Goal: Information Seeking & Learning: Learn about a topic

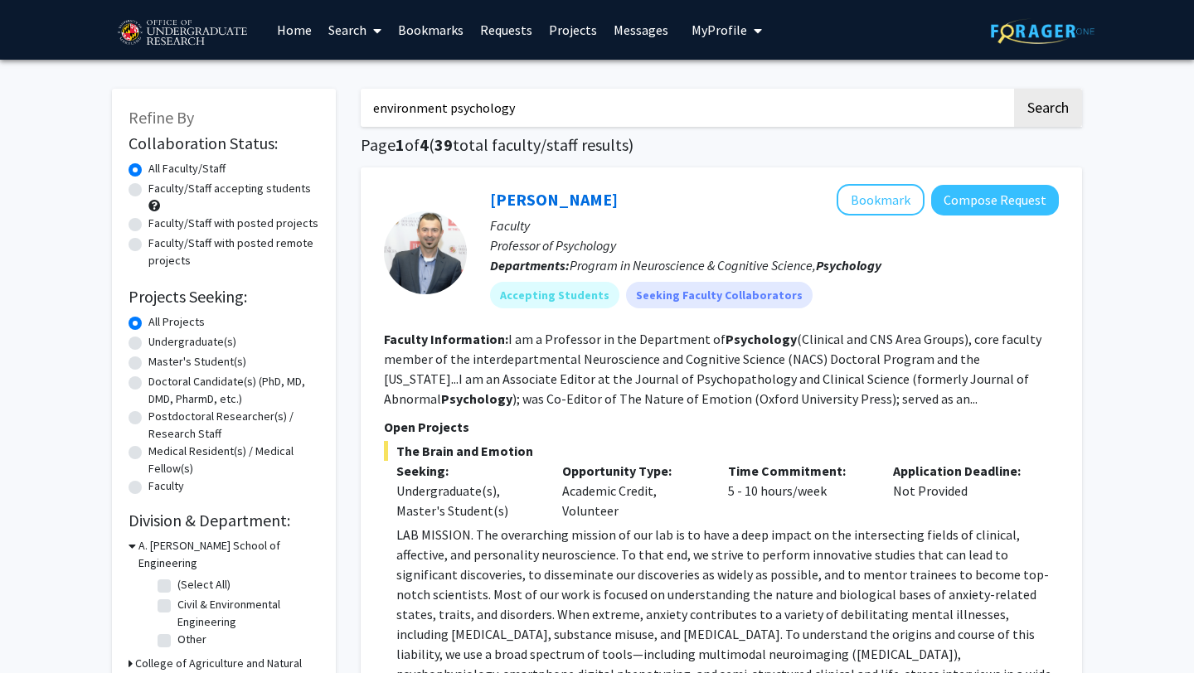
drag, startPoint x: 452, startPoint y: 109, endPoint x: 347, endPoint y: 109, distance: 105.3
click at [426, 109] on input "environment psychology" at bounding box center [686, 108] width 651 height 38
drag, startPoint x: 445, startPoint y: 107, endPoint x: 354, endPoint y: 96, distance: 91.9
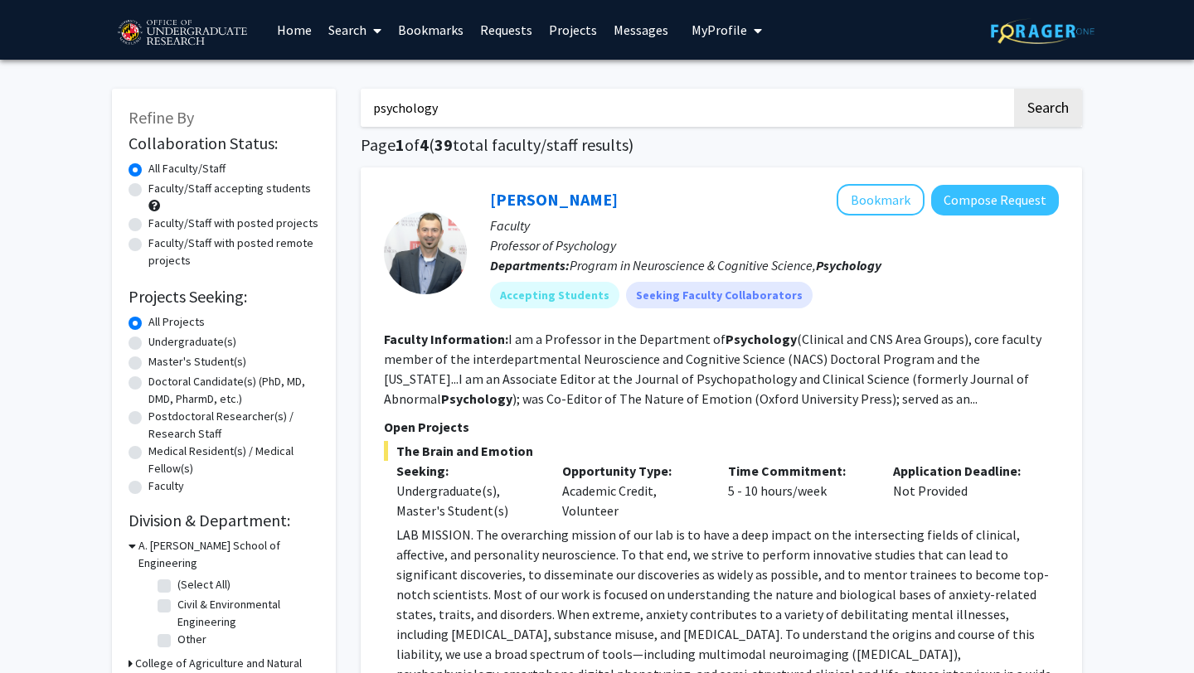
click at [1014, 89] on button "Search" at bounding box center [1048, 108] width 68 height 38
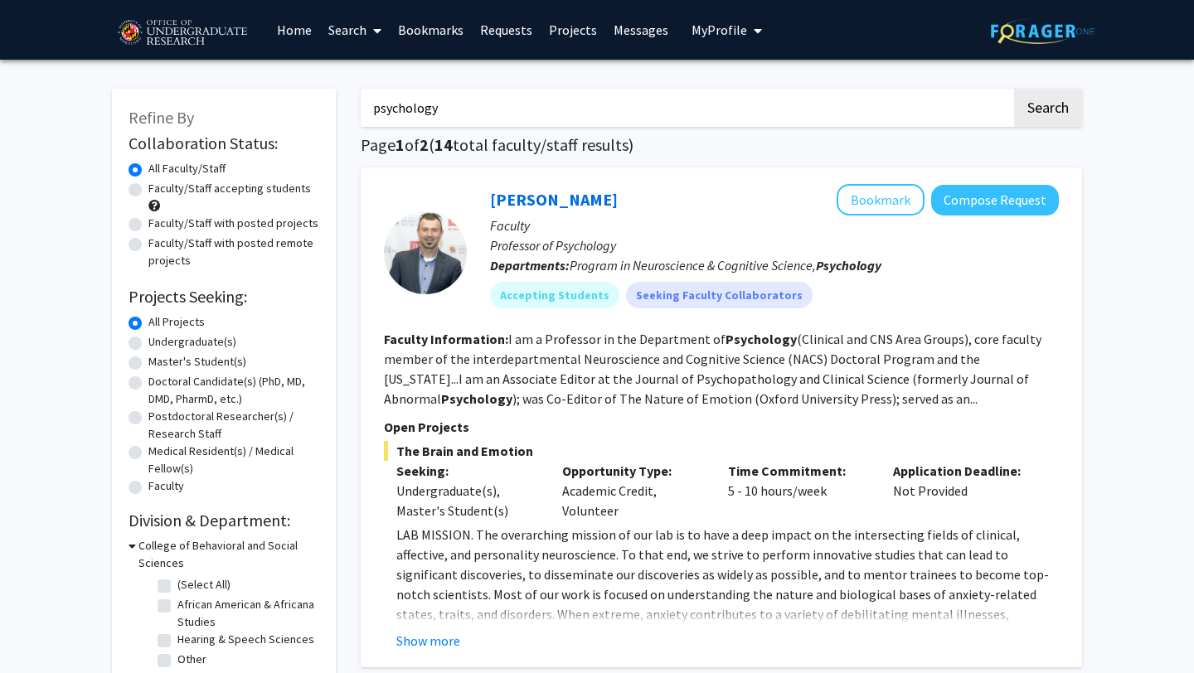
click at [379, 109] on input "psychology" at bounding box center [686, 108] width 651 height 38
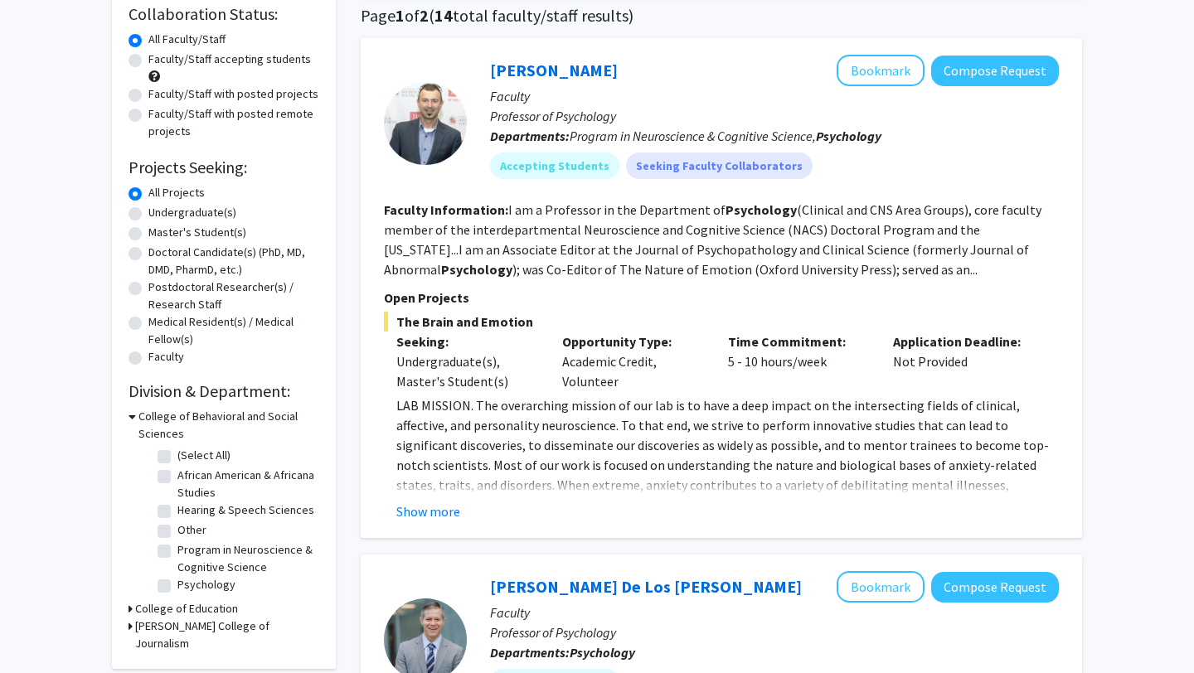
scroll to position [139, 0]
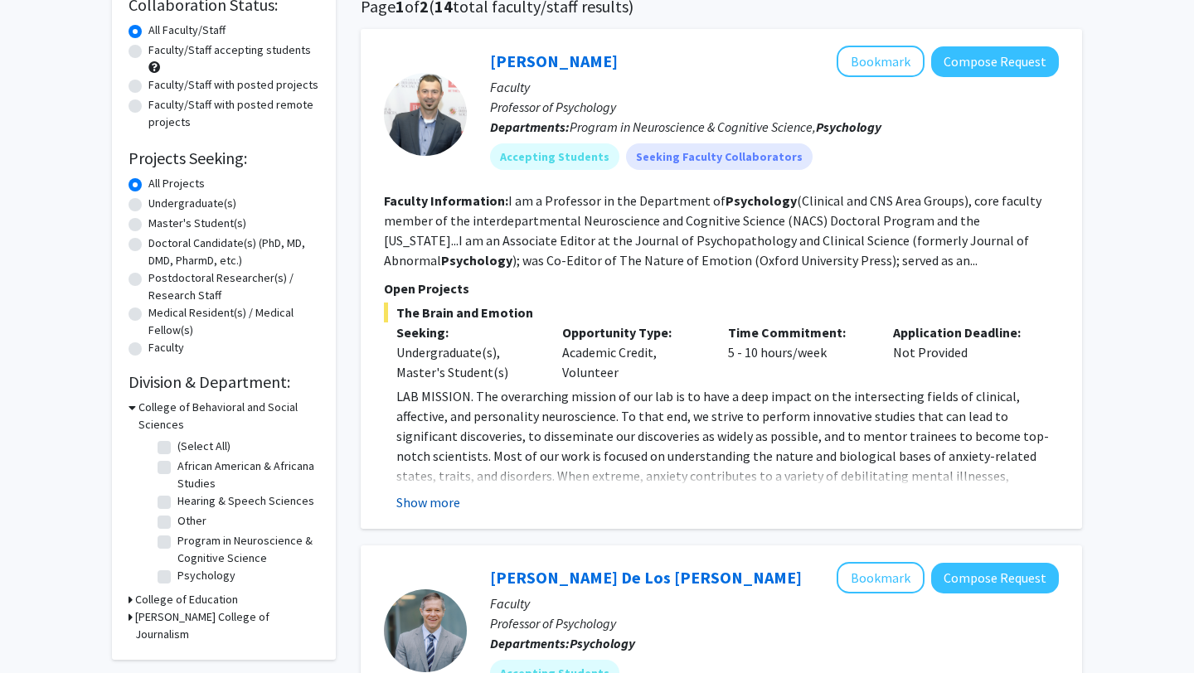
click at [444, 498] on button "Show more" at bounding box center [428, 503] width 64 height 20
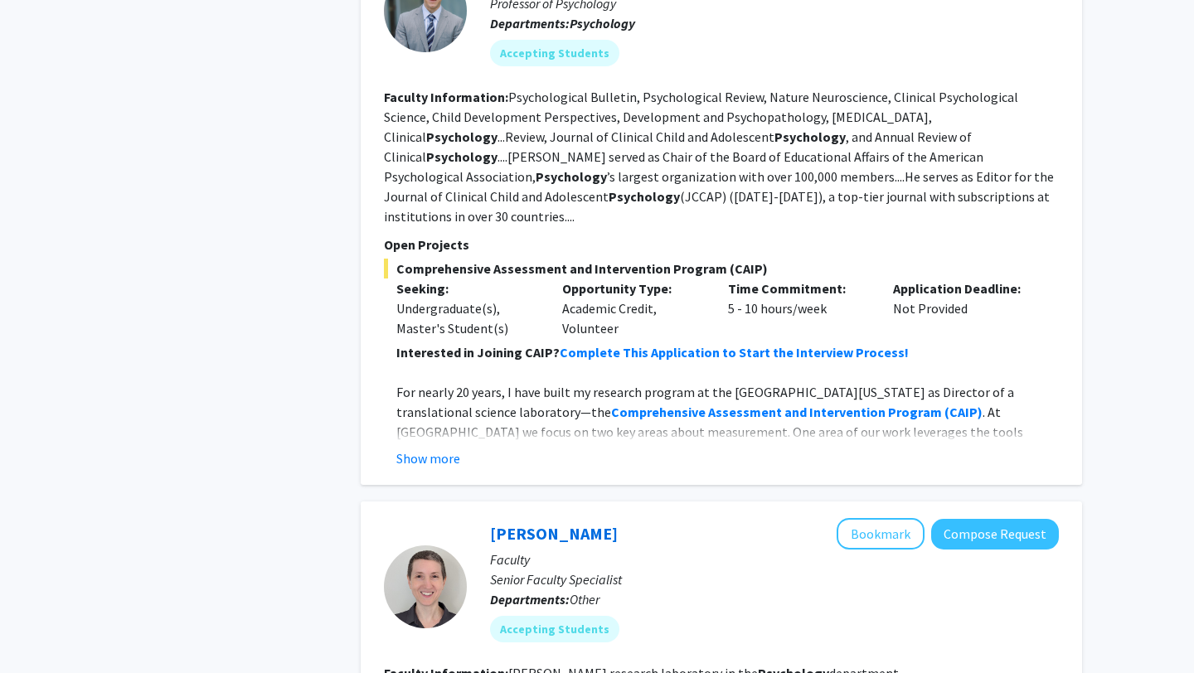
scroll to position [980, 0]
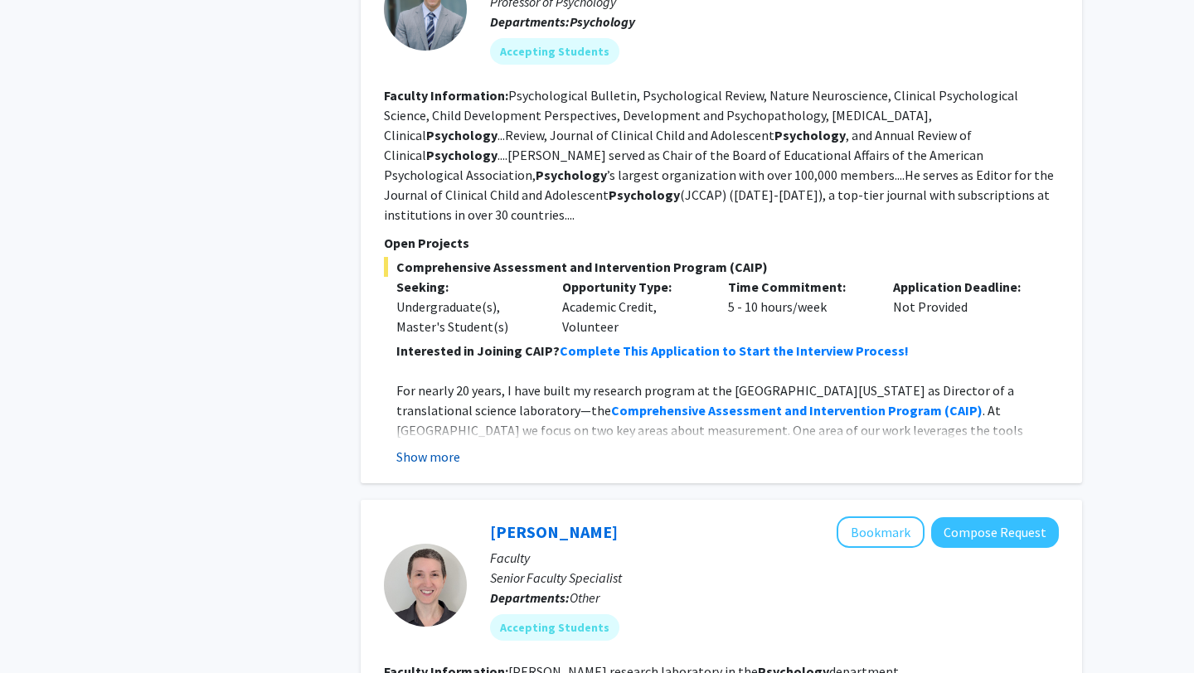
click at [437, 447] on button "Show more" at bounding box center [428, 457] width 64 height 20
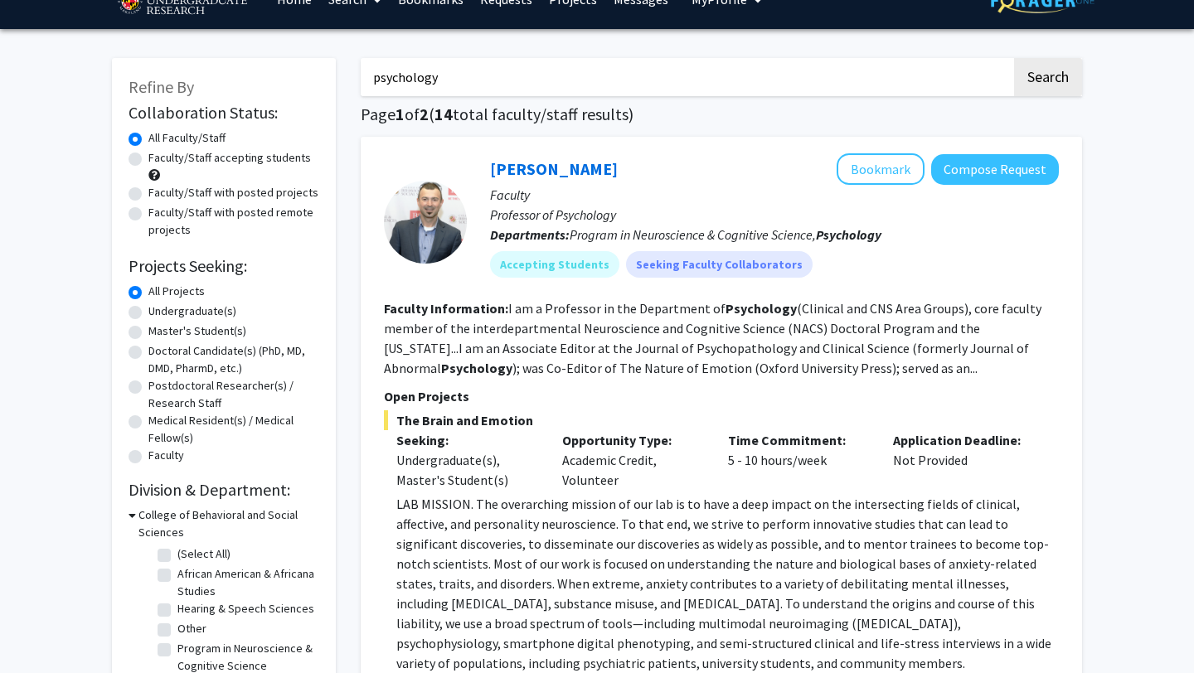
scroll to position [0, 0]
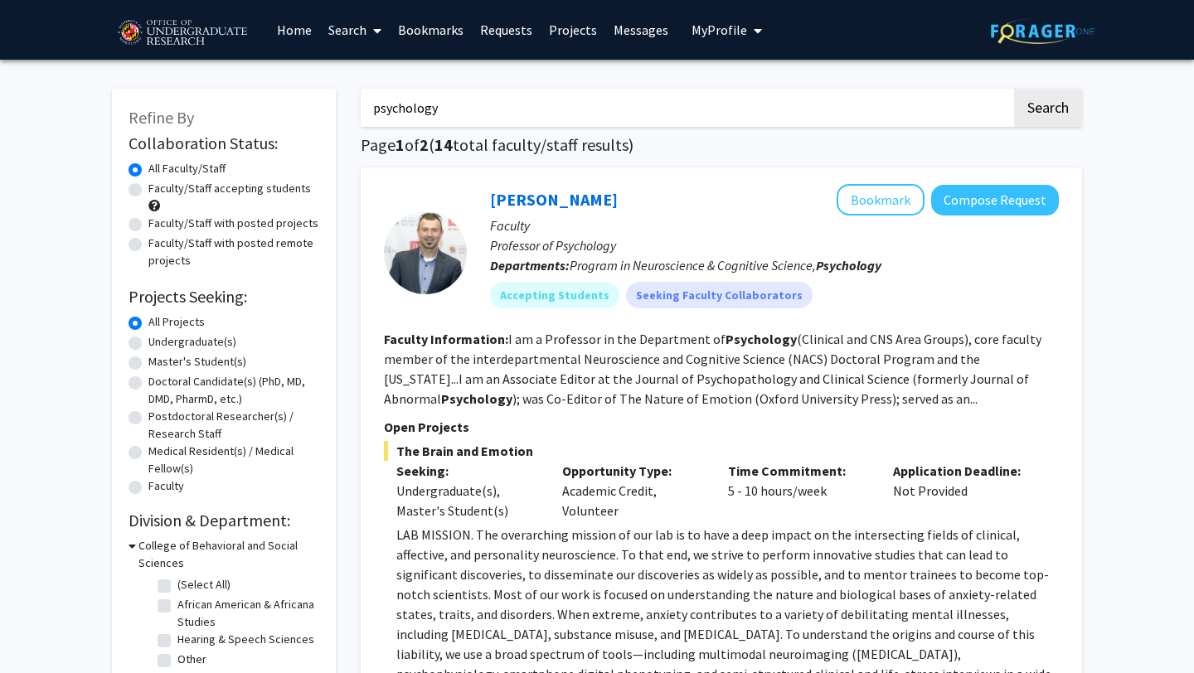
click at [373, 113] on input "psychology" at bounding box center [686, 108] width 651 height 38
type input "social psychology"
click at [1014, 89] on button "Search" at bounding box center [1048, 108] width 68 height 38
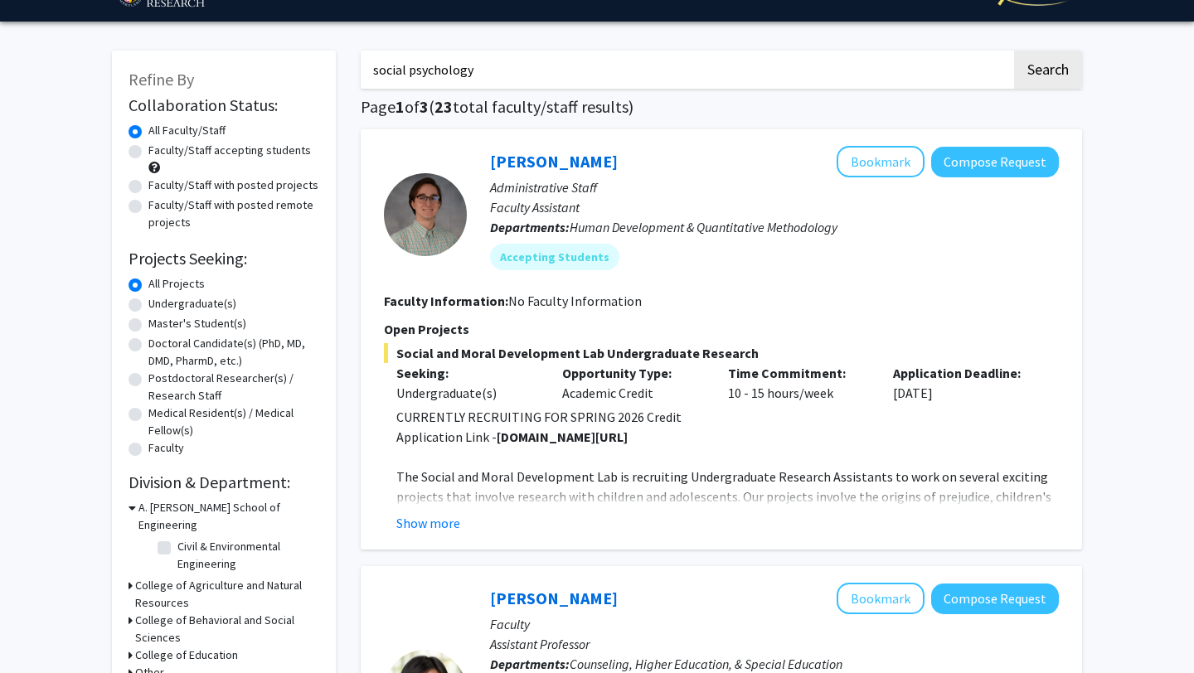
scroll to position [39, 0]
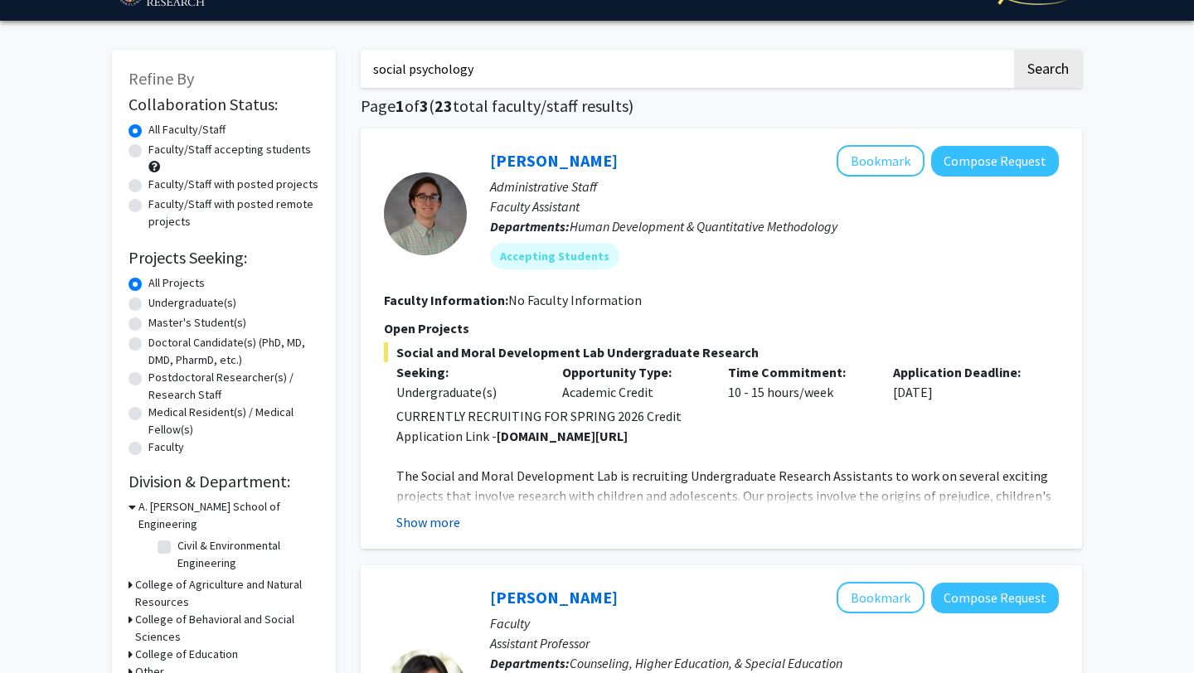
click at [450, 518] on button "Show more" at bounding box center [428, 523] width 64 height 20
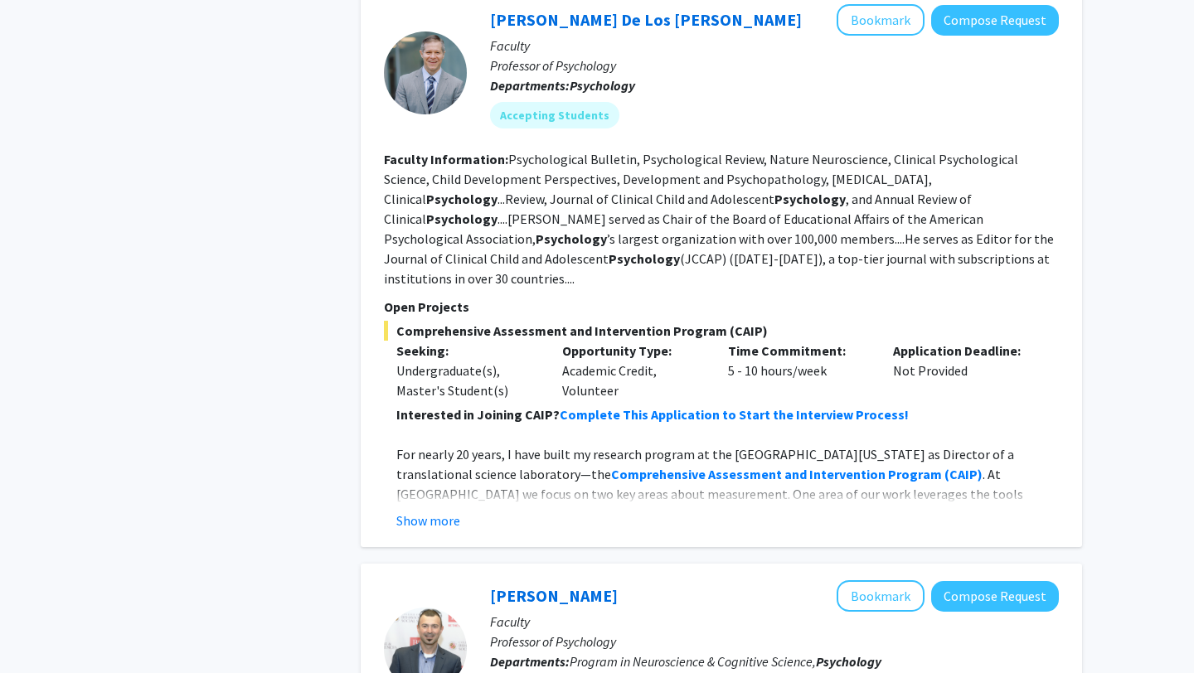
scroll to position [2588, 0]
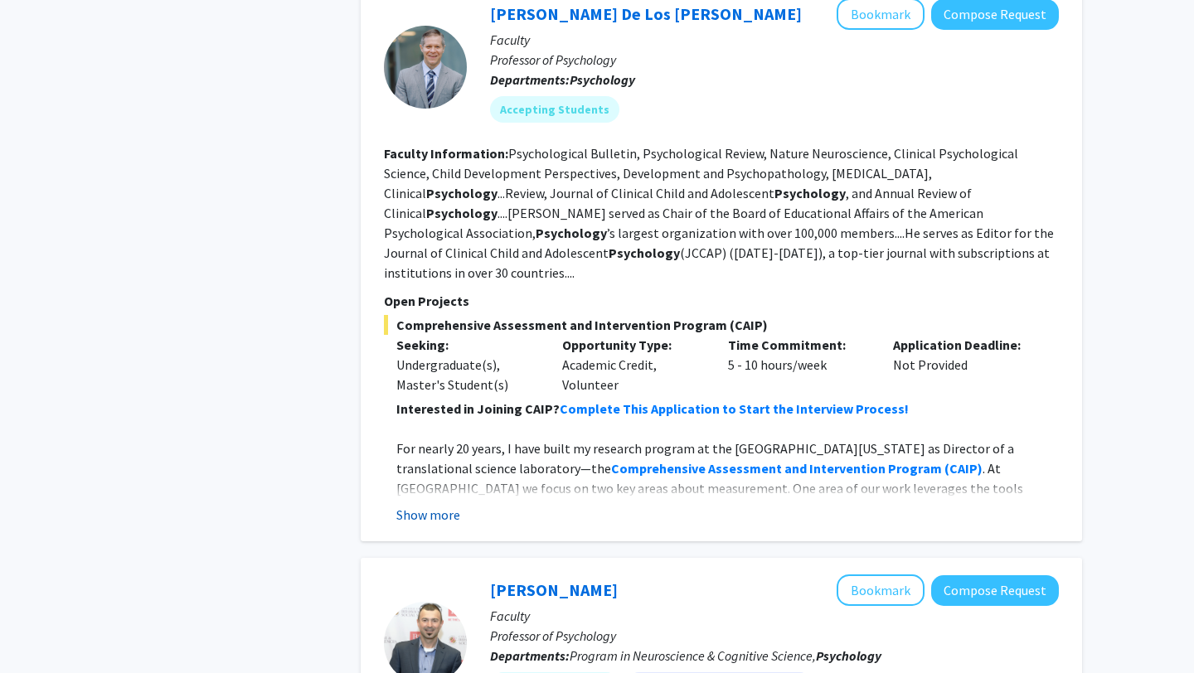
click at [438, 505] on button "Show more" at bounding box center [428, 515] width 64 height 20
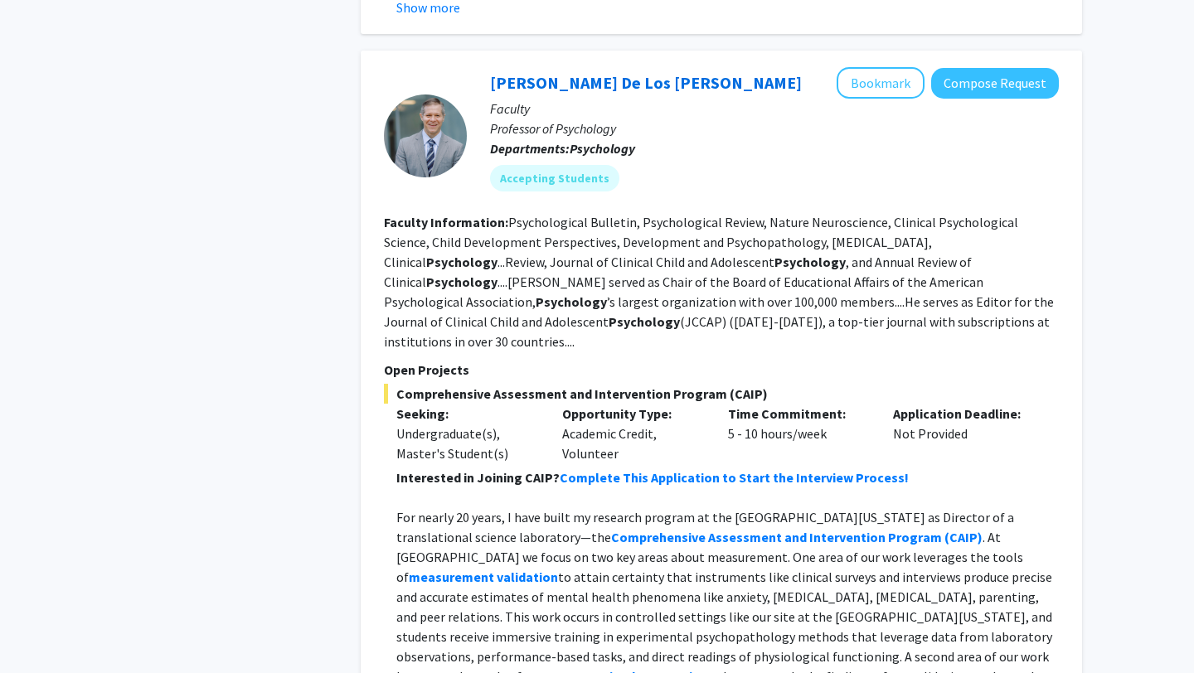
scroll to position [2521, 0]
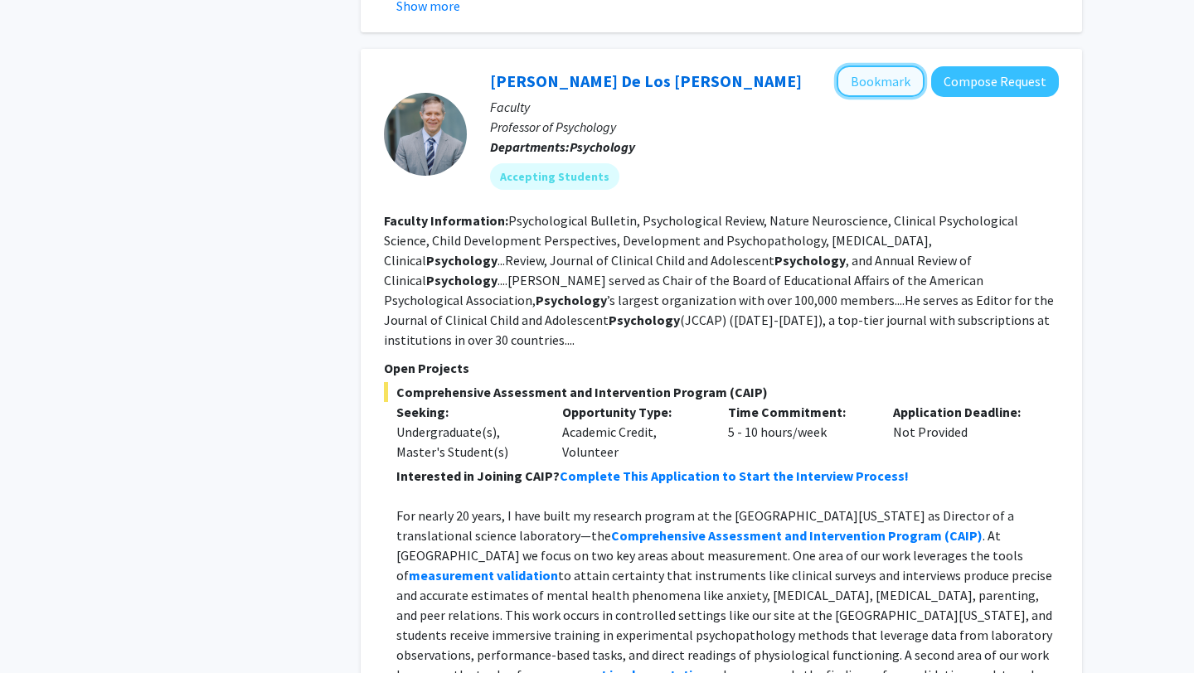
click at [883, 66] on button "Bookmark" at bounding box center [881, 82] width 88 height 32
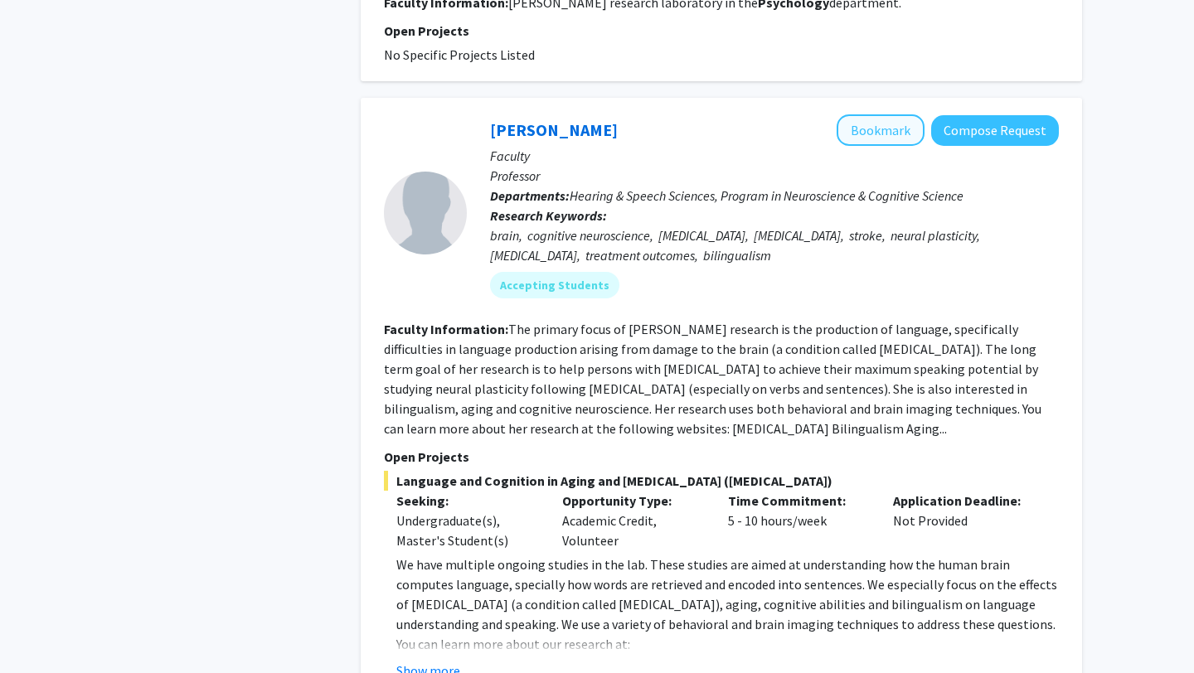
scroll to position [4160, 0]
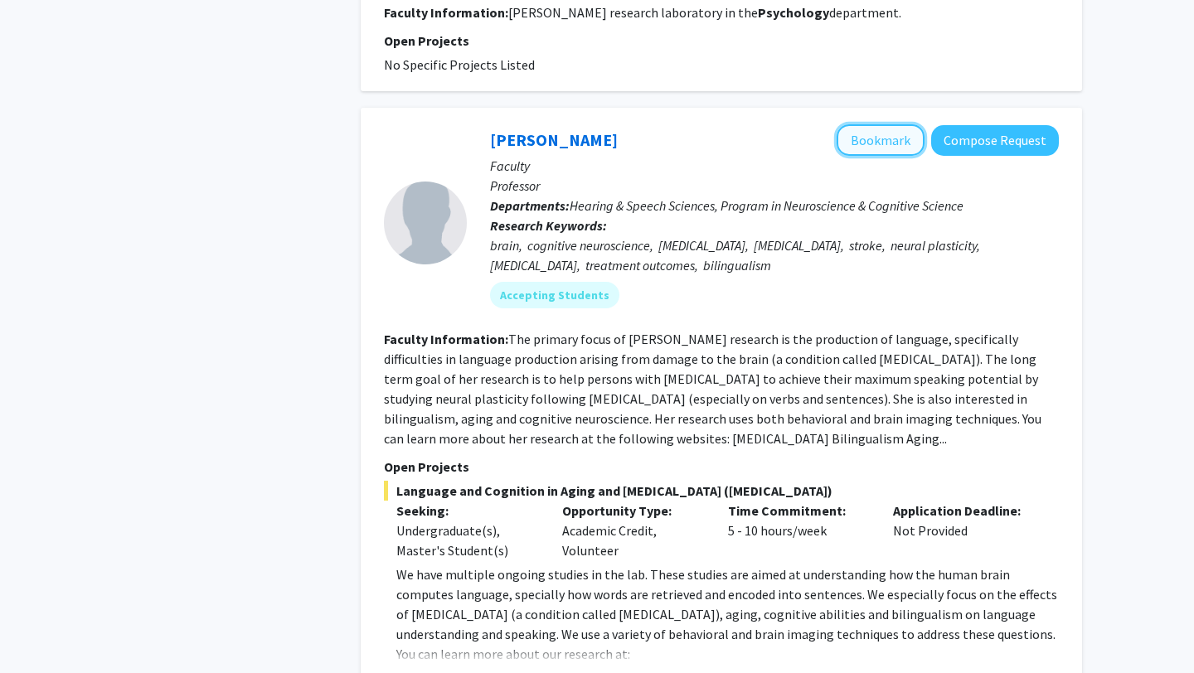
click at [892, 124] on button "Bookmark" at bounding box center [881, 140] width 88 height 32
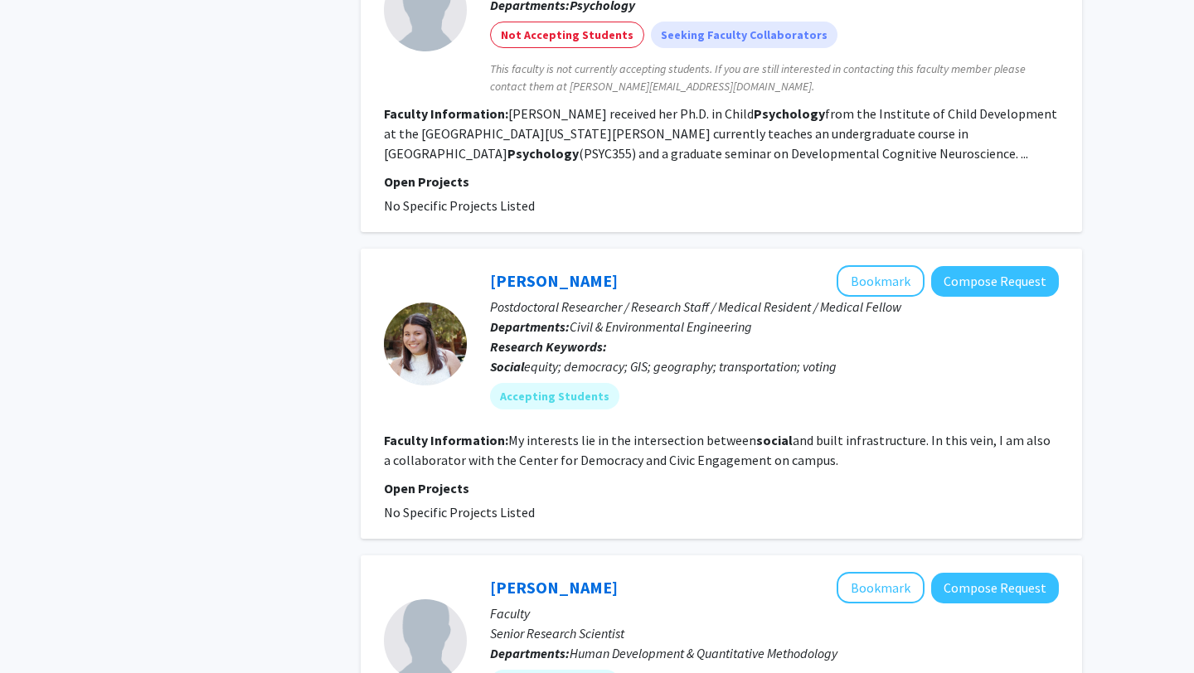
scroll to position [5206, 0]
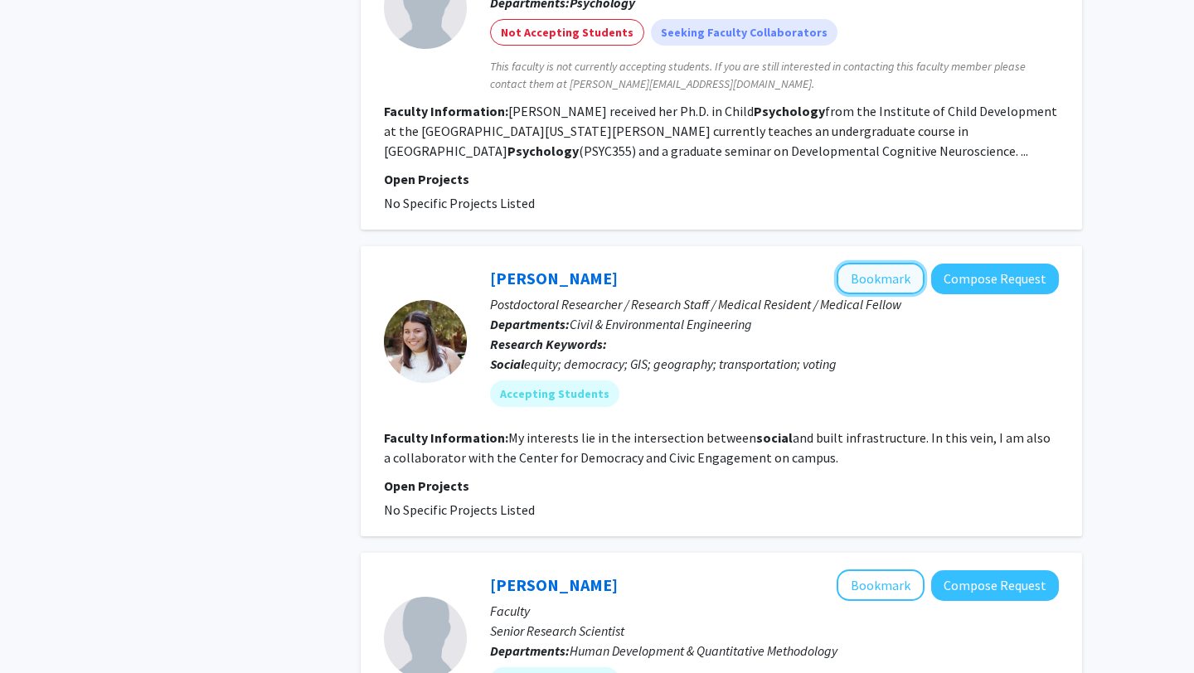
click at [893, 263] on button "Bookmark" at bounding box center [881, 279] width 88 height 32
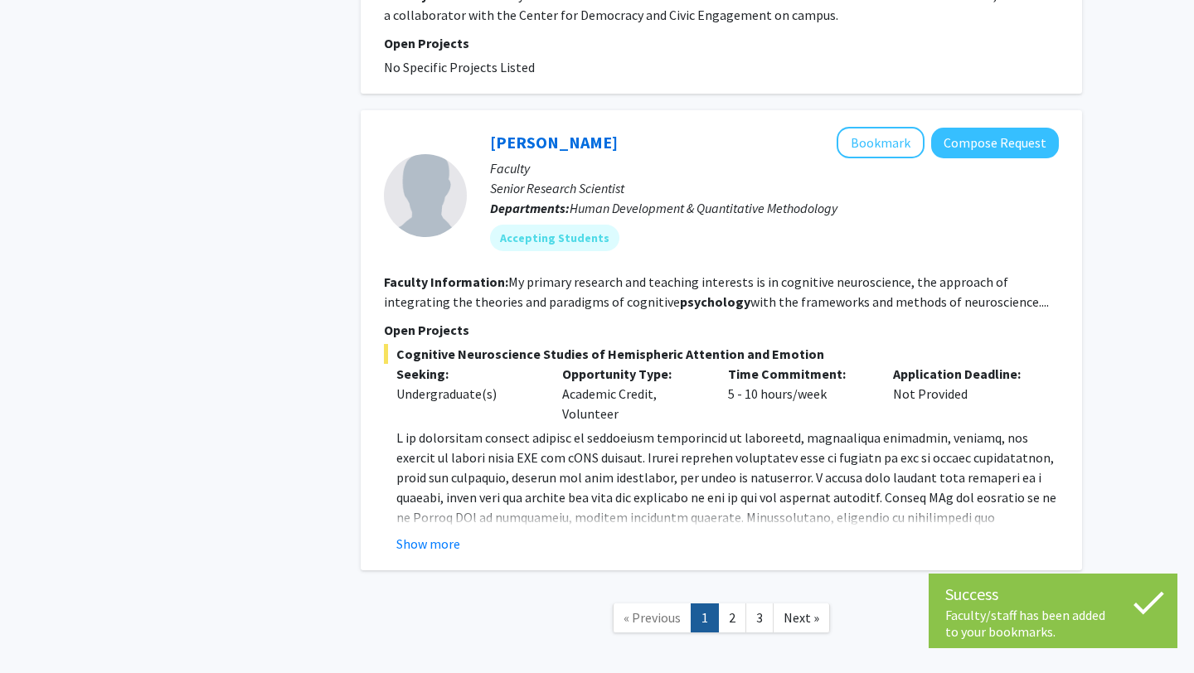
scroll to position [5650, 0]
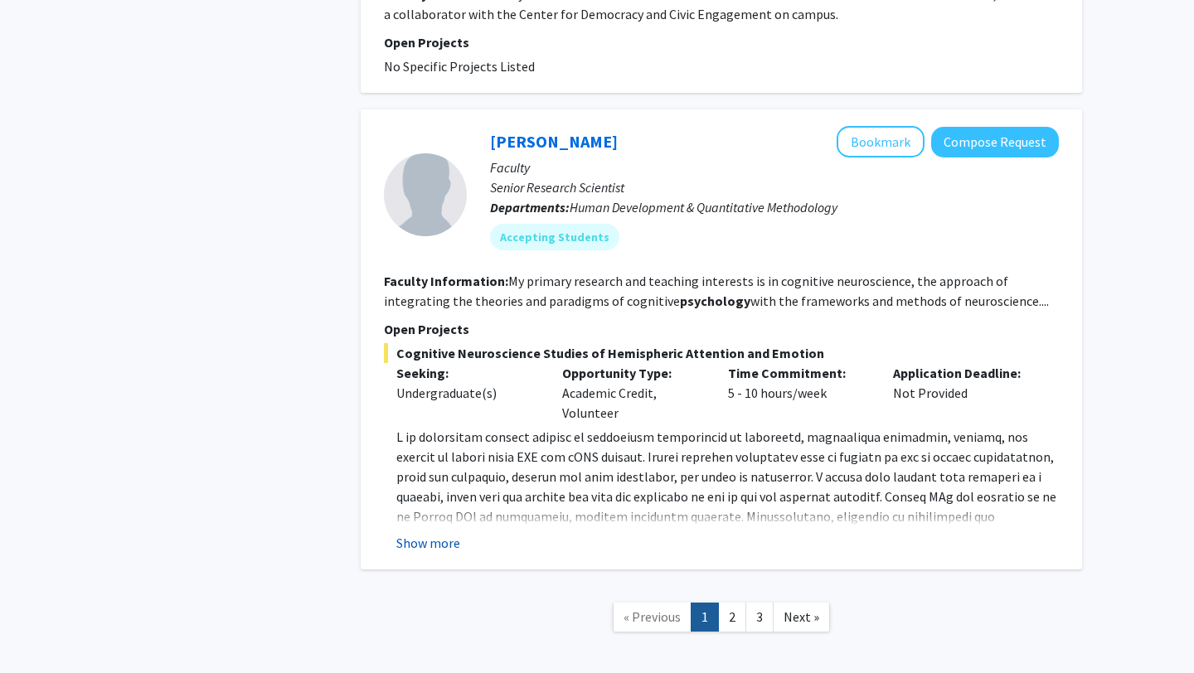
click at [440, 533] on button "Show more" at bounding box center [428, 543] width 64 height 20
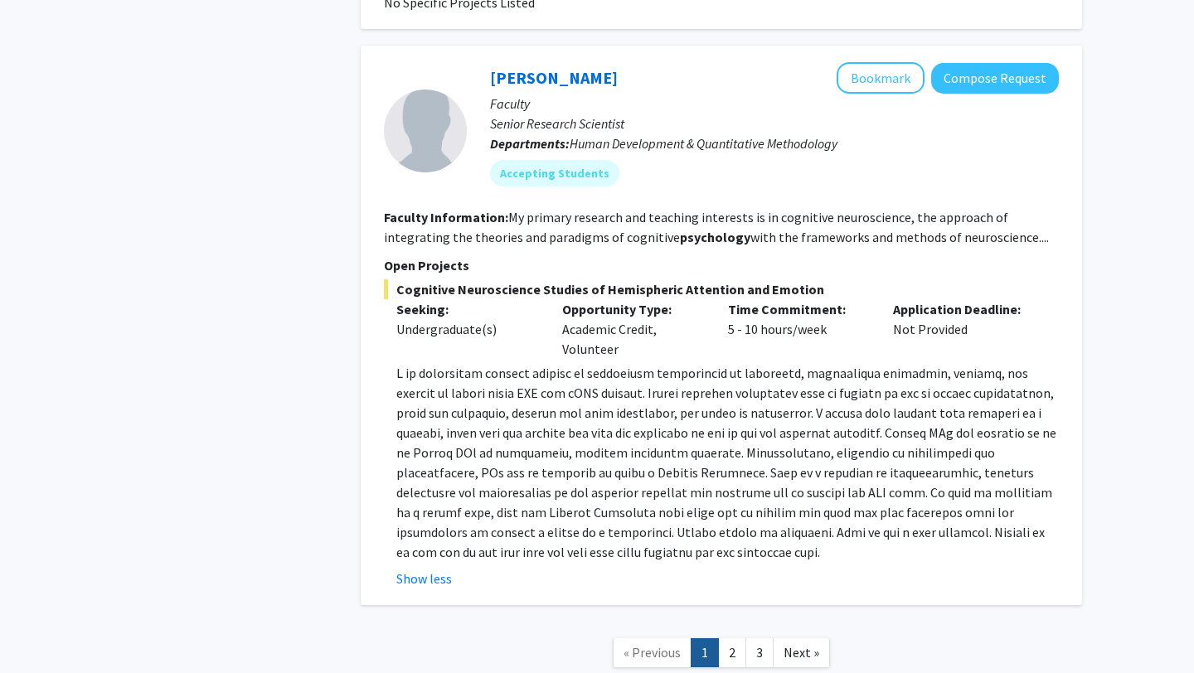
scroll to position [5726, 0]
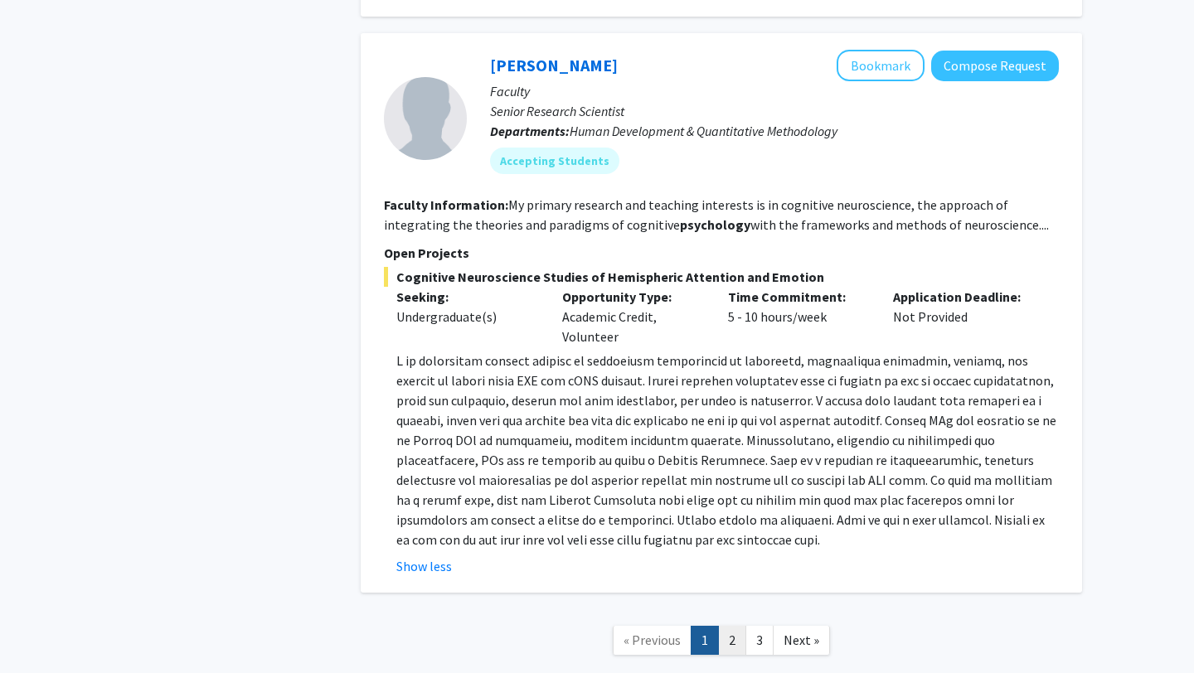
click at [731, 626] on link "2" at bounding box center [732, 640] width 28 height 29
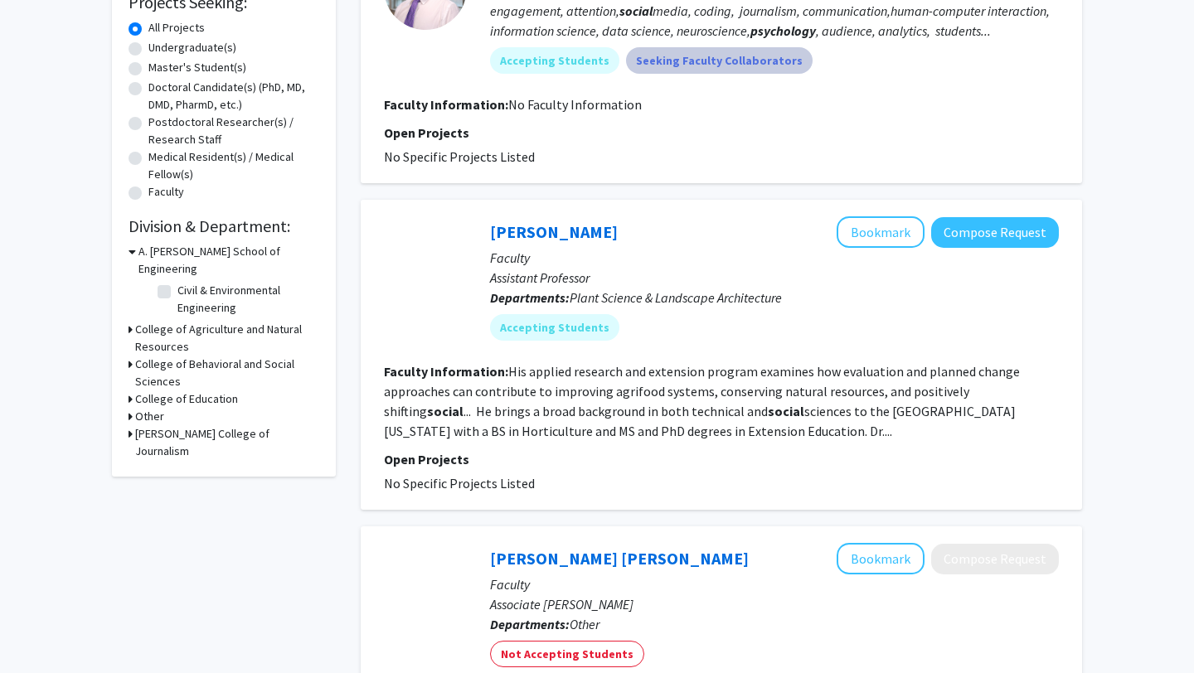
scroll to position [297, 0]
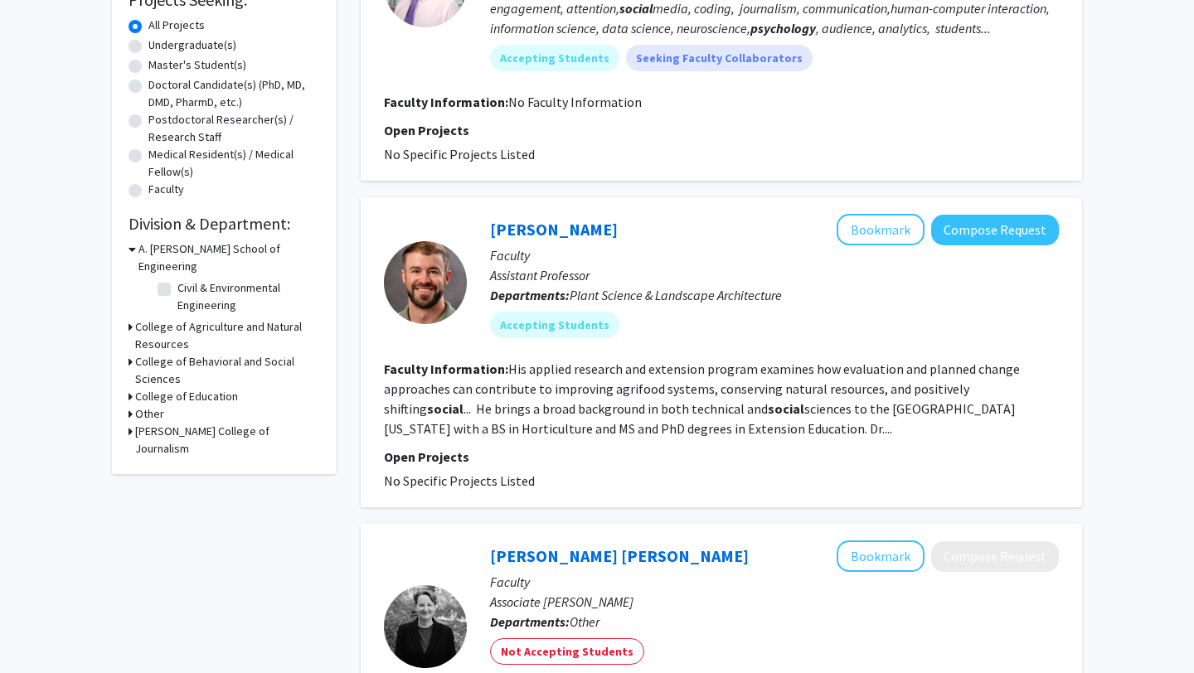
click at [673, 428] on fg-read-more "His applied research and extension program examines how evaluation and planned …" at bounding box center [702, 399] width 636 height 76
click at [845, 378] on section "Faculty Information: His applied research and extension program examines how ev…" at bounding box center [721, 399] width 675 height 80
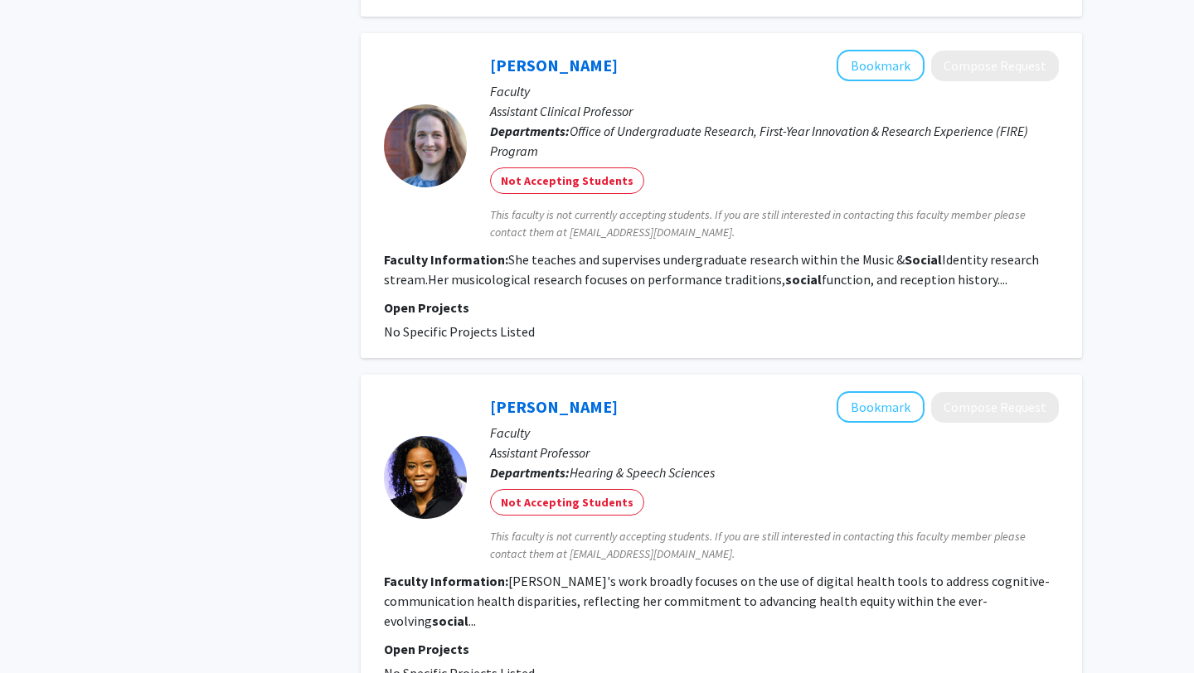
scroll to position [0, 0]
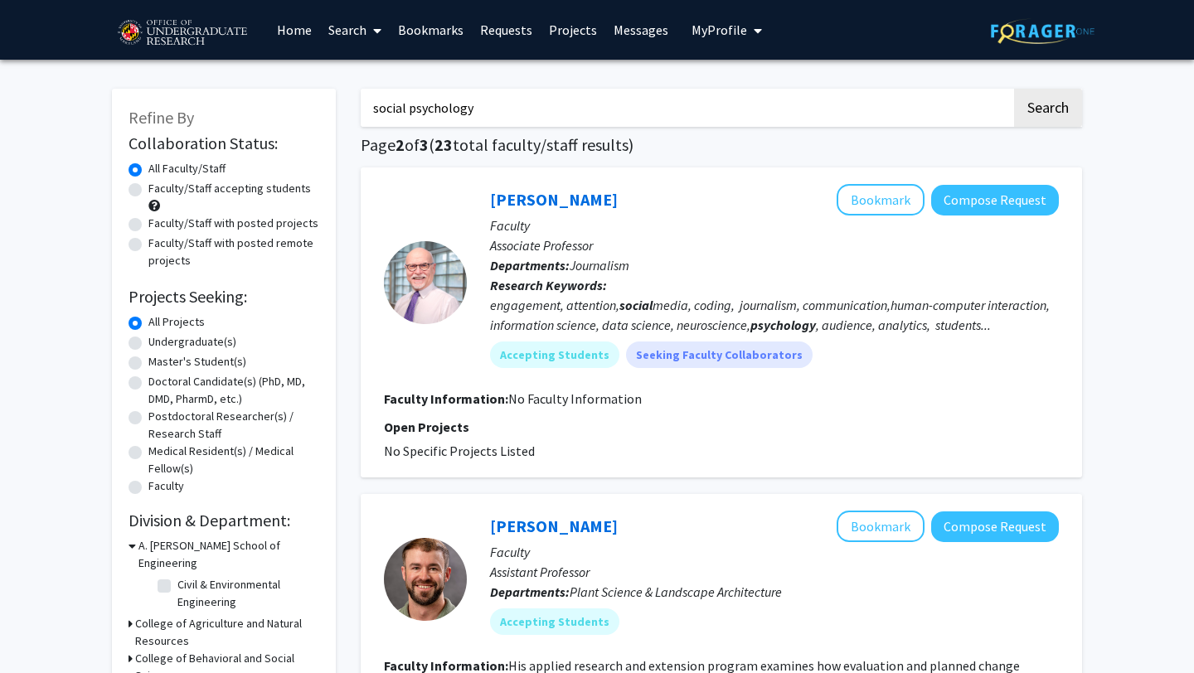
drag, startPoint x: 488, startPoint y: 114, endPoint x: 328, endPoint y: 100, distance: 160.6
type input "environment"
click at [1050, 100] on button "Search" at bounding box center [1048, 108] width 68 height 38
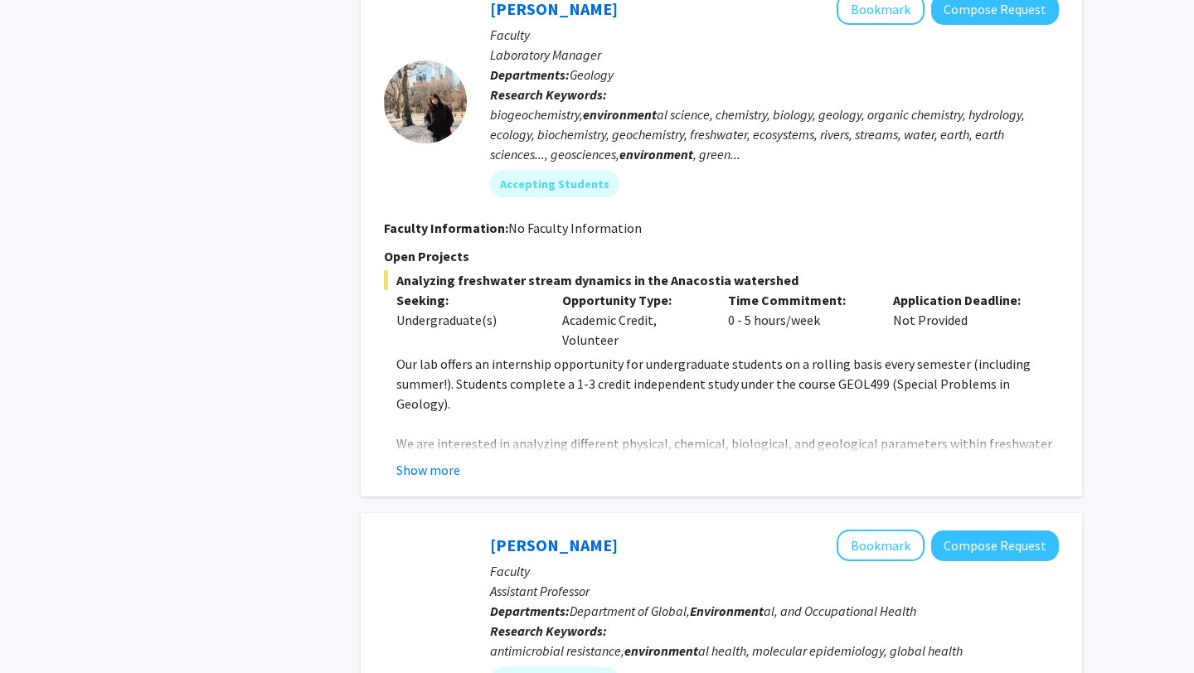
scroll to position [2855, 0]
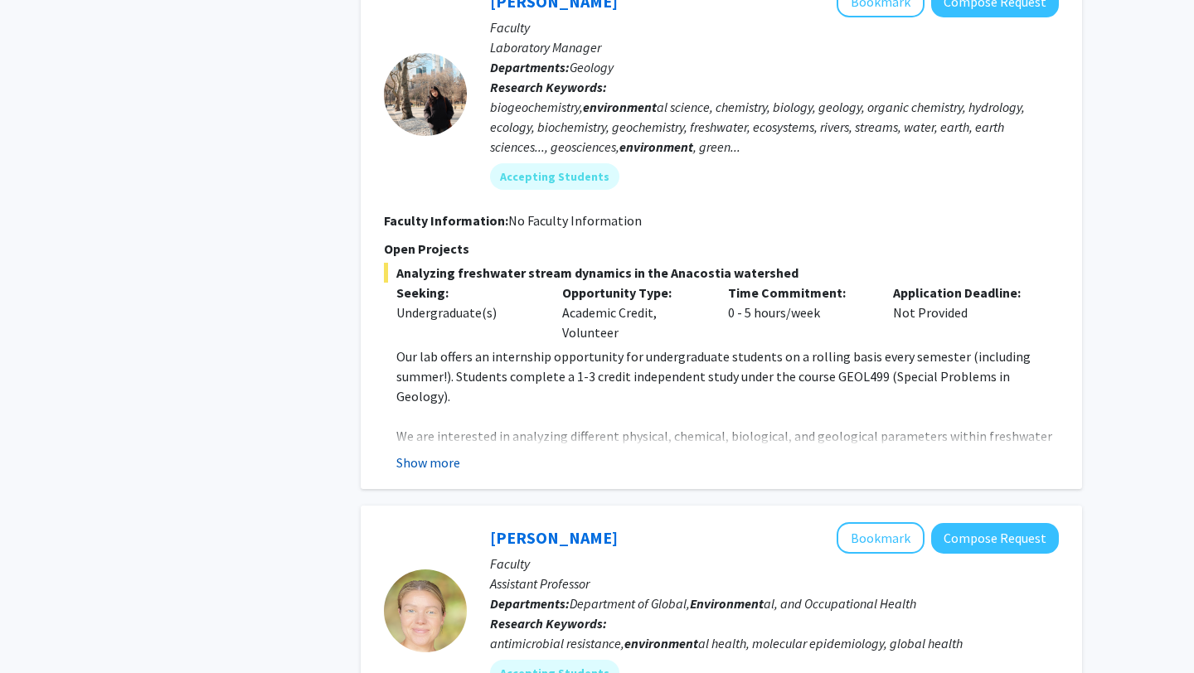
click at [448, 453] on button "Show more" at bounding box center [428, 463] width 64 height 20
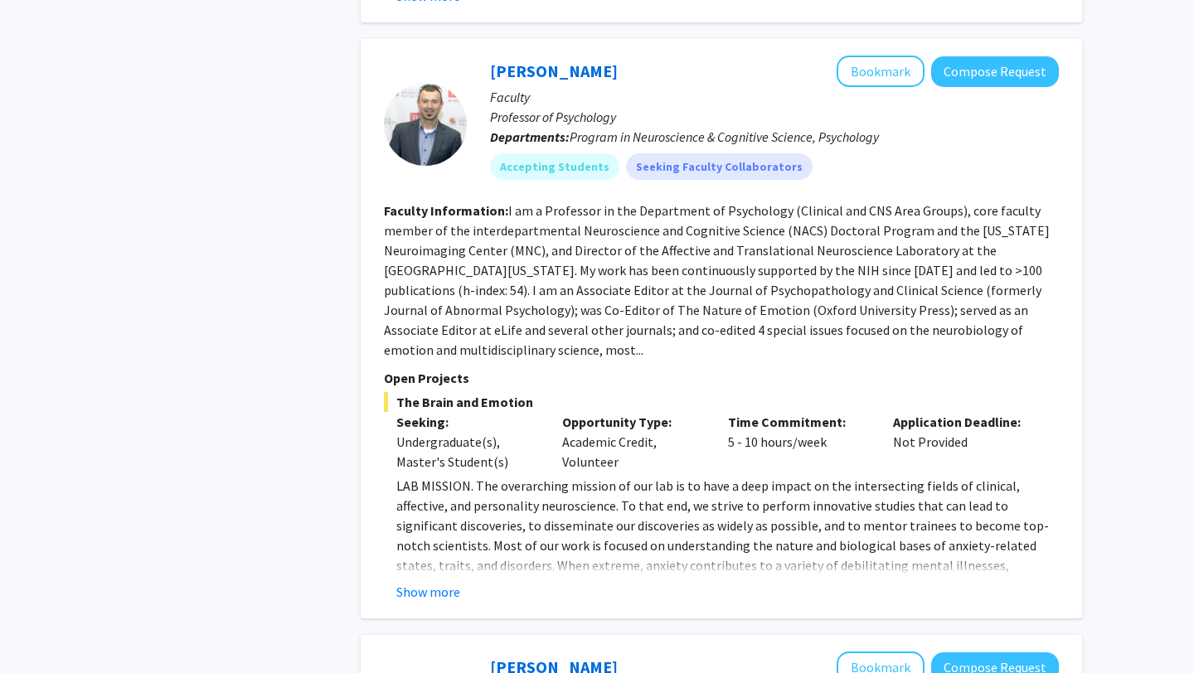
scroll to position [2178, 0]
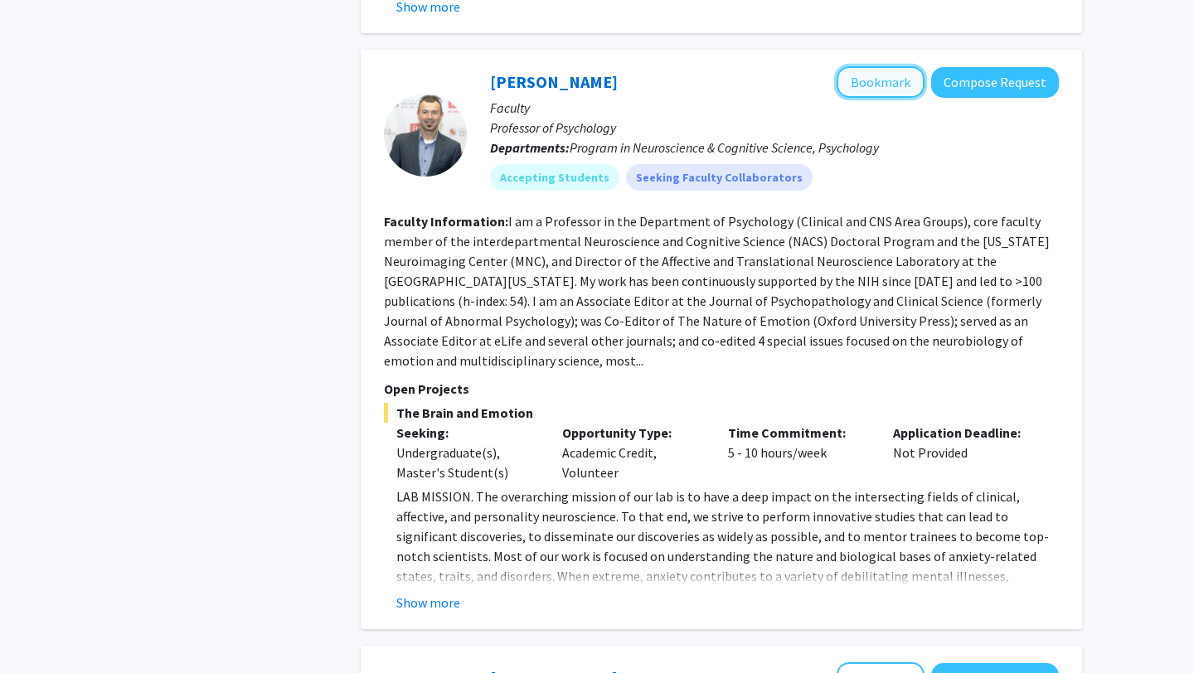
click at [880, 66] on button "Bookmark" at bounding box center [881, 82] width 88 height 32
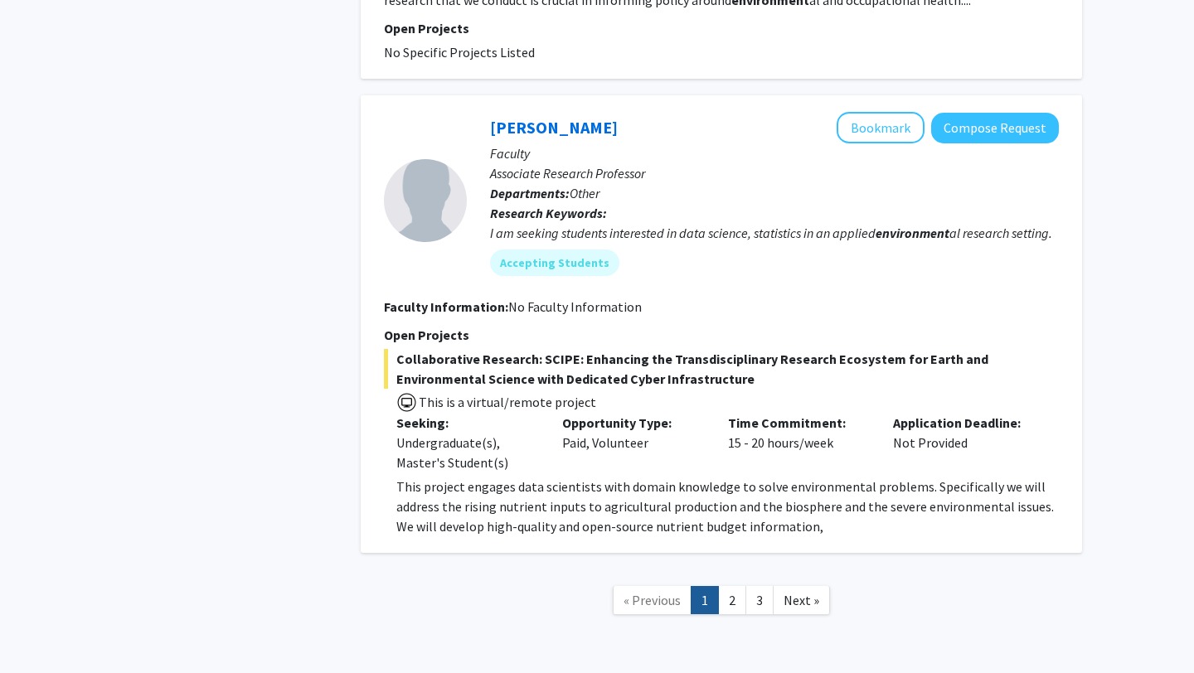
scroll to position [4022, 0]
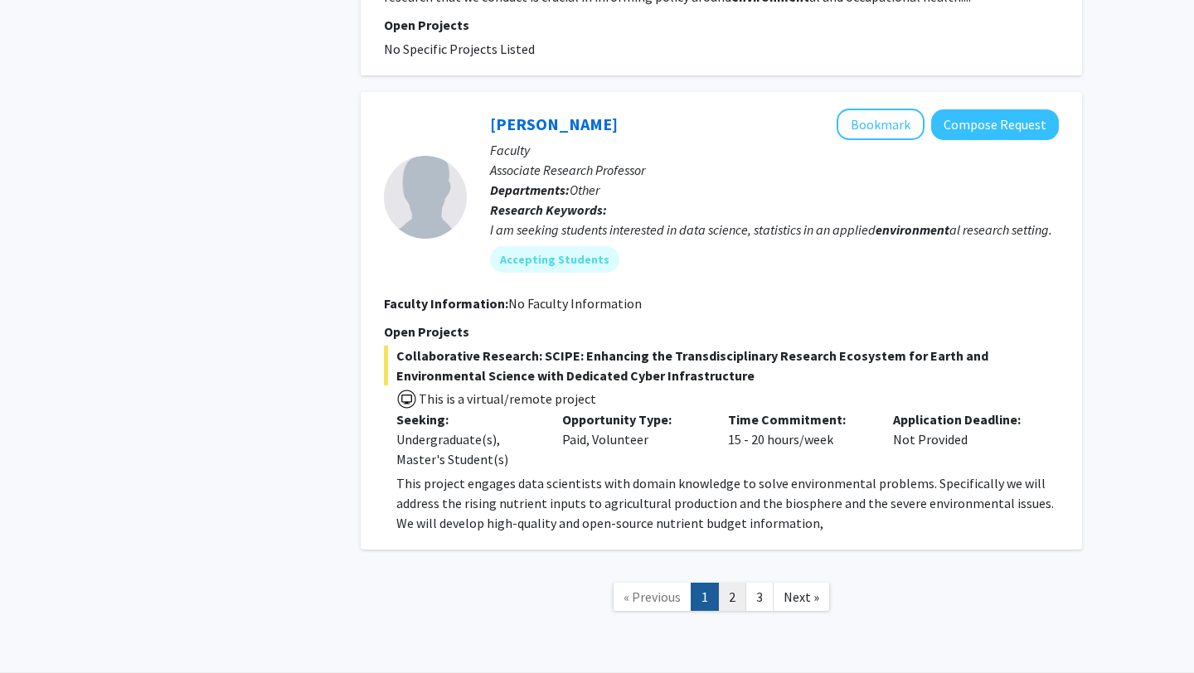
click at [733, 583] on link "2" at bounding box center [732, 597] width 28 height 29
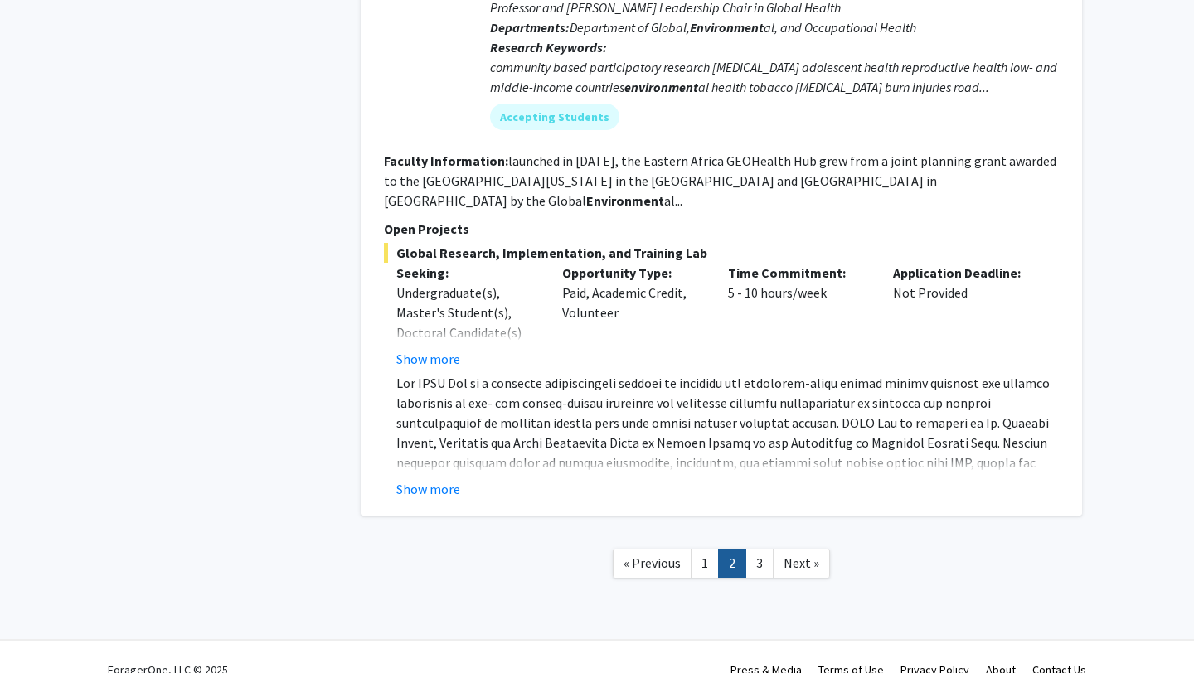
scroll to position [4384, 0]
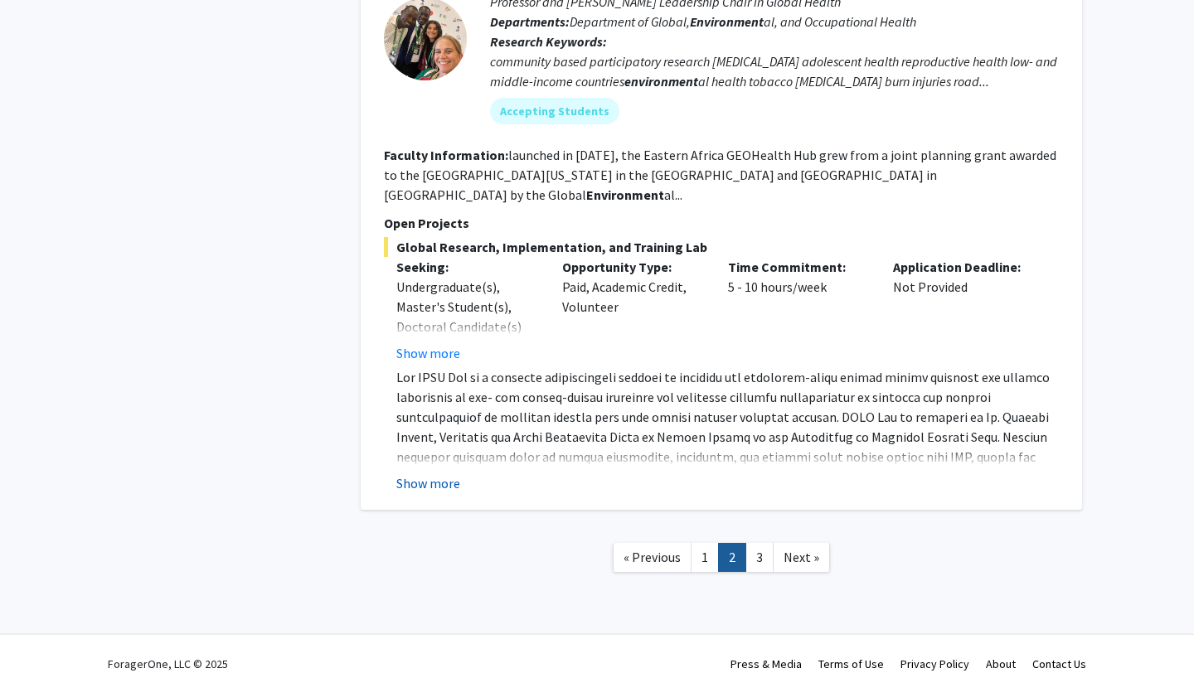
click at [434, 474] on button "Show more" at bounding box center [428, 484] width 64 height 20
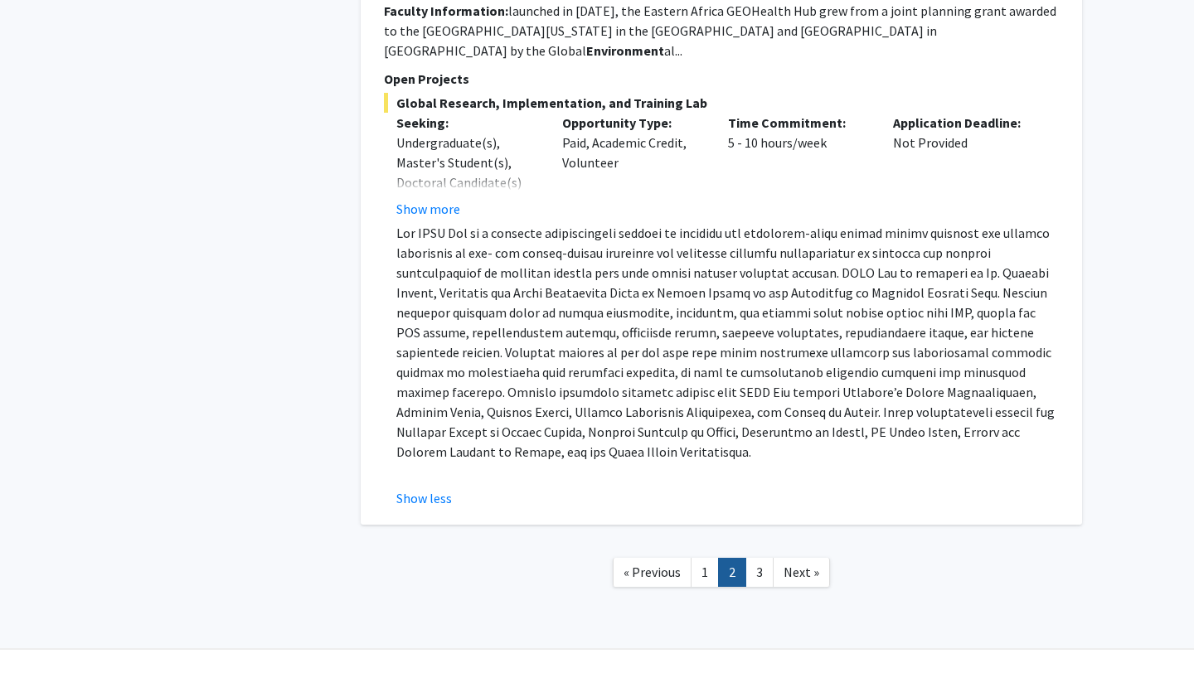
scroll to position [4544, 0]
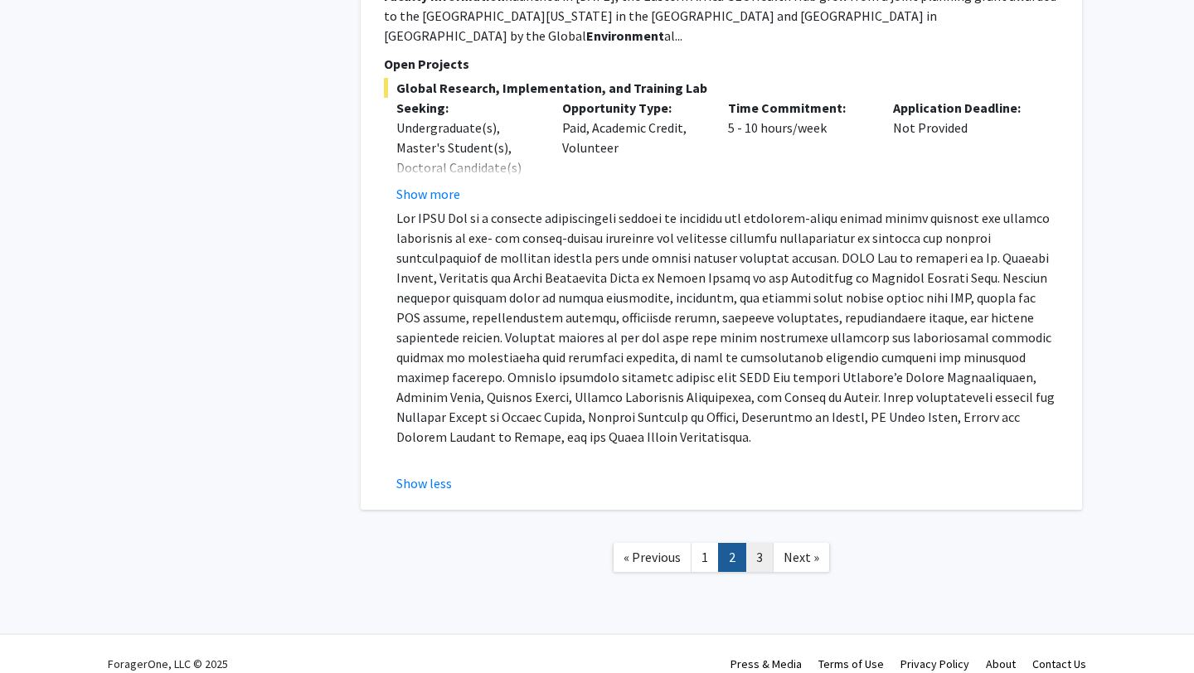
click at [754, 543] on link "3" at bounding box center [760, 557] width 28 height 29
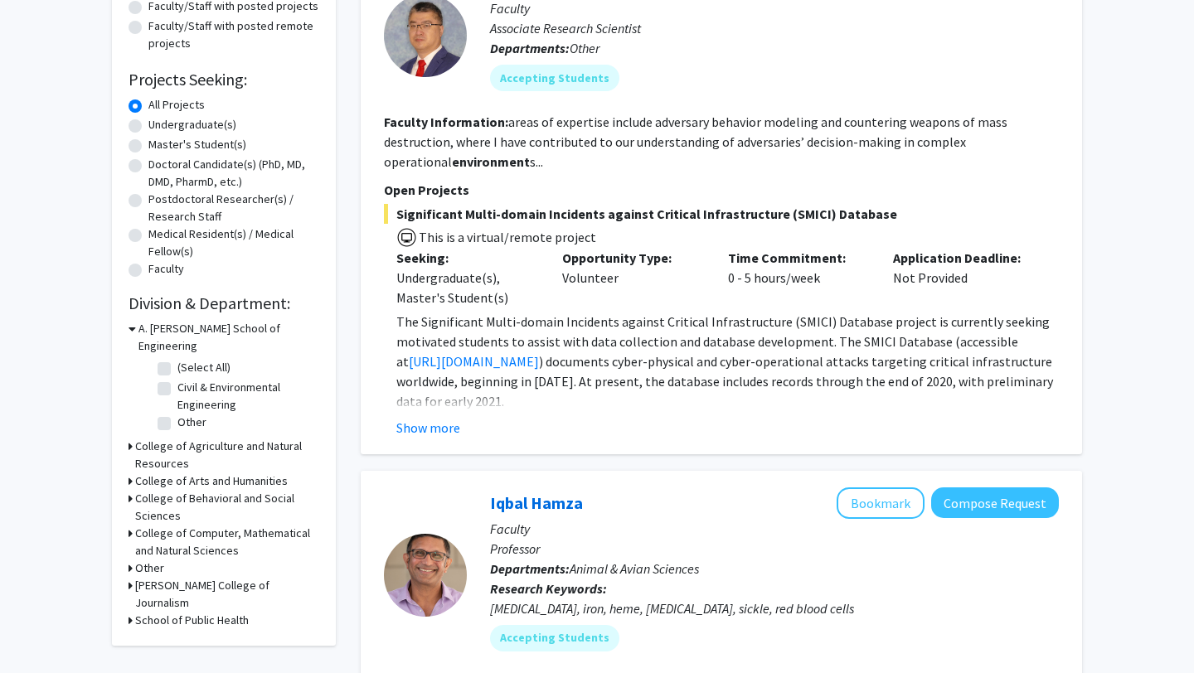
scroll to position [220, 0]
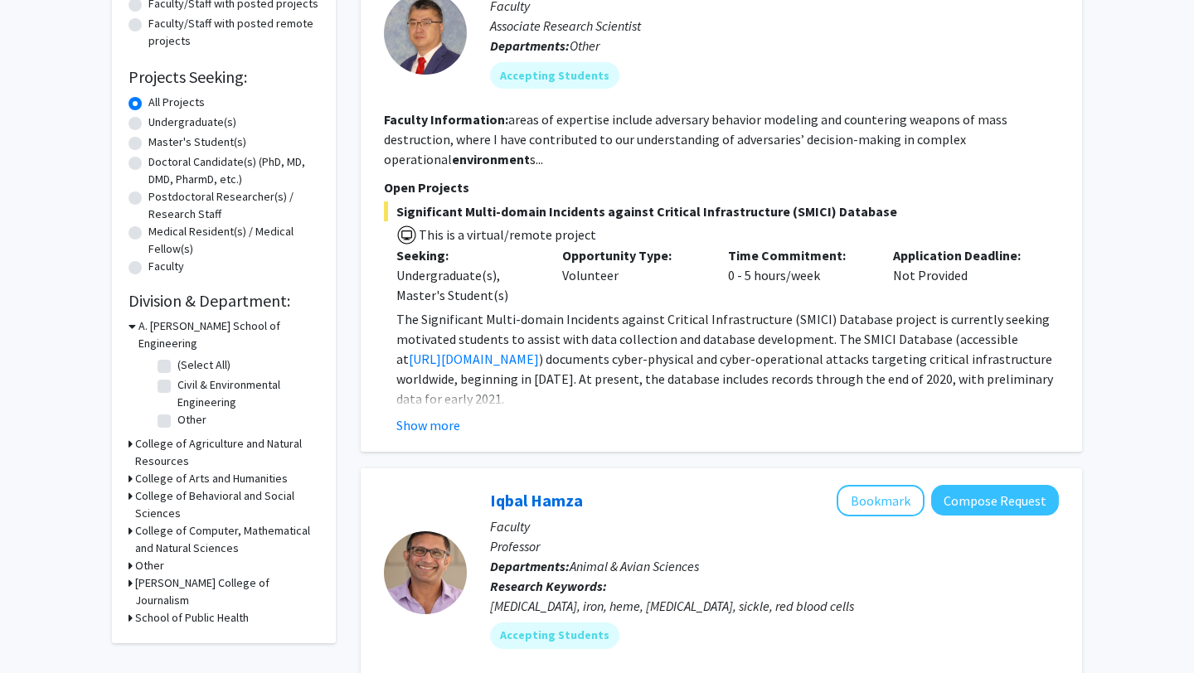
click at [201, 488] on h3 "College of Behavioral and Social Sciences" at bounding box center [227, 505] width 184 height 35
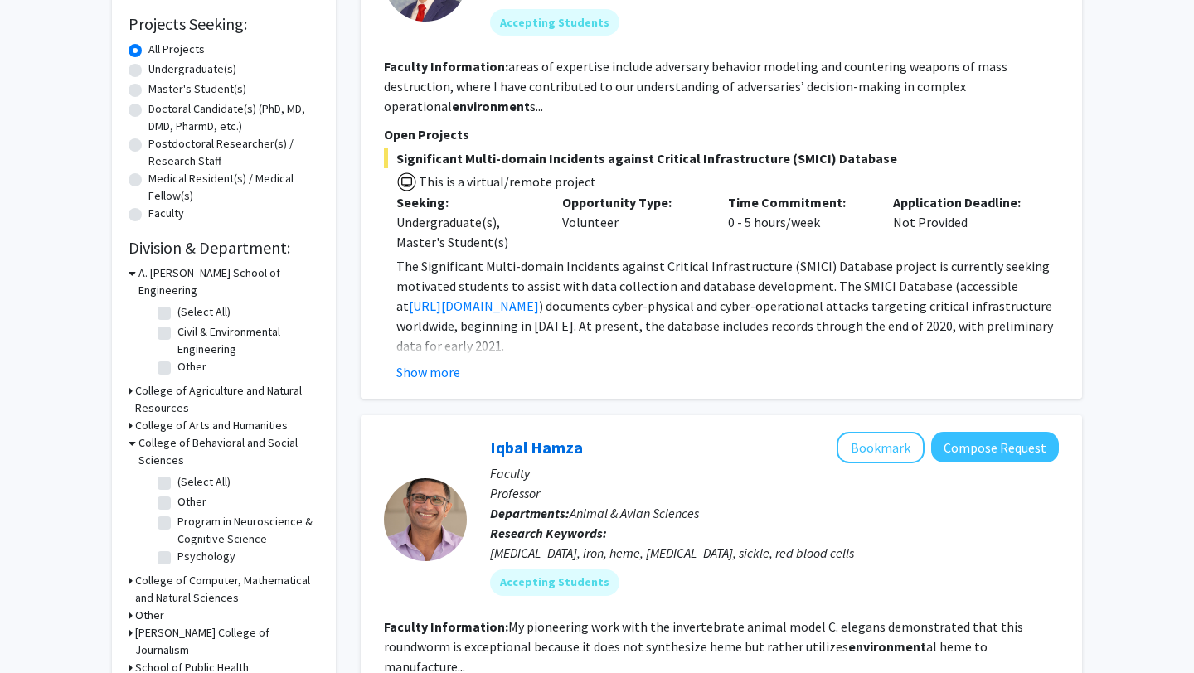
scroll to position [304, 0]
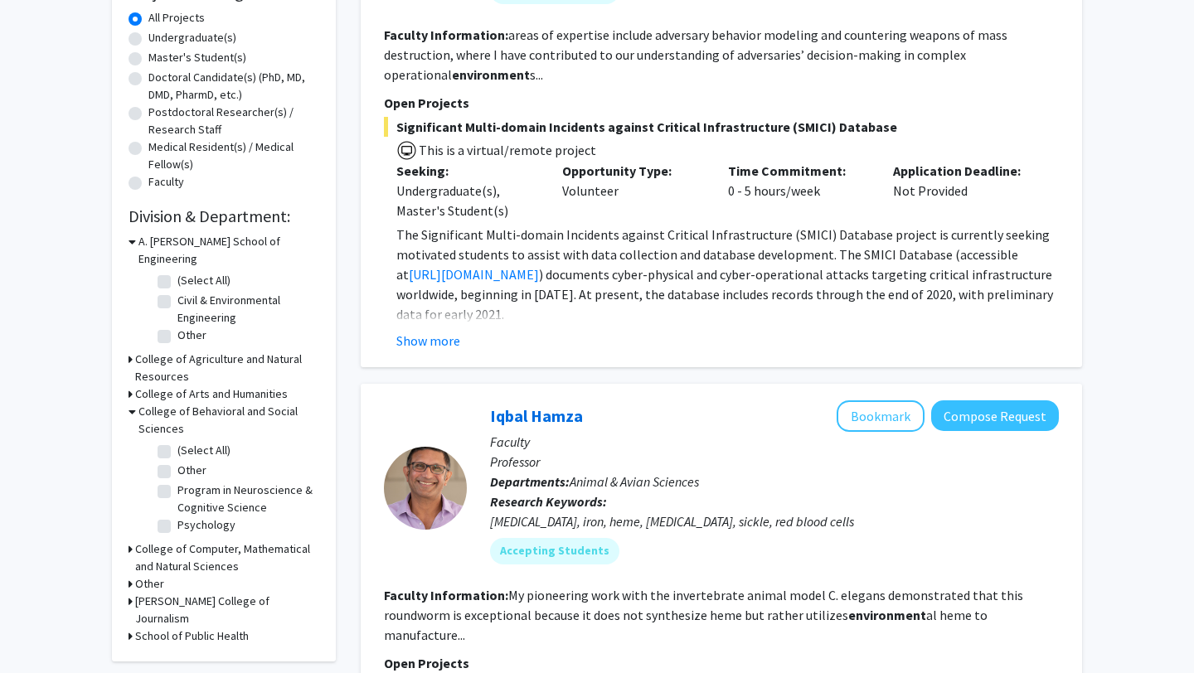
click at [177, 442] on label "(Select All)" at bounding box center [203, 450] width 53 height 17
click at [177, 442] on input "(Select All)" at bounding box center [182, 447] width 11 height 11
checkbox input "true"
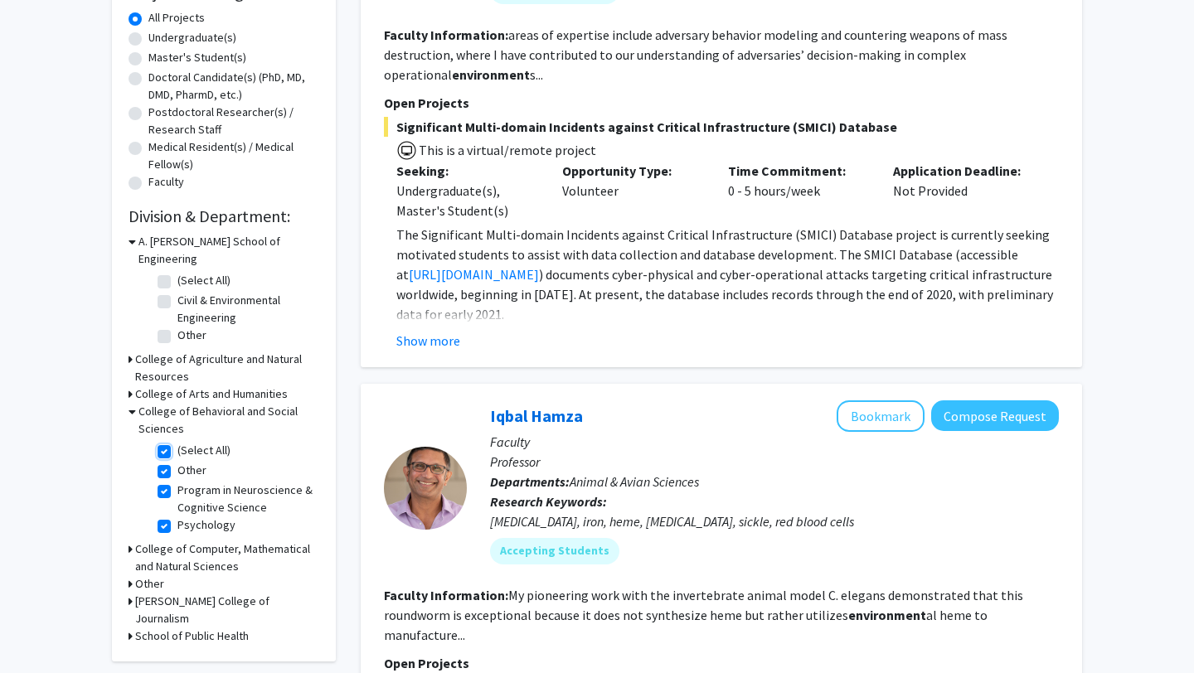
checkbox input "true"
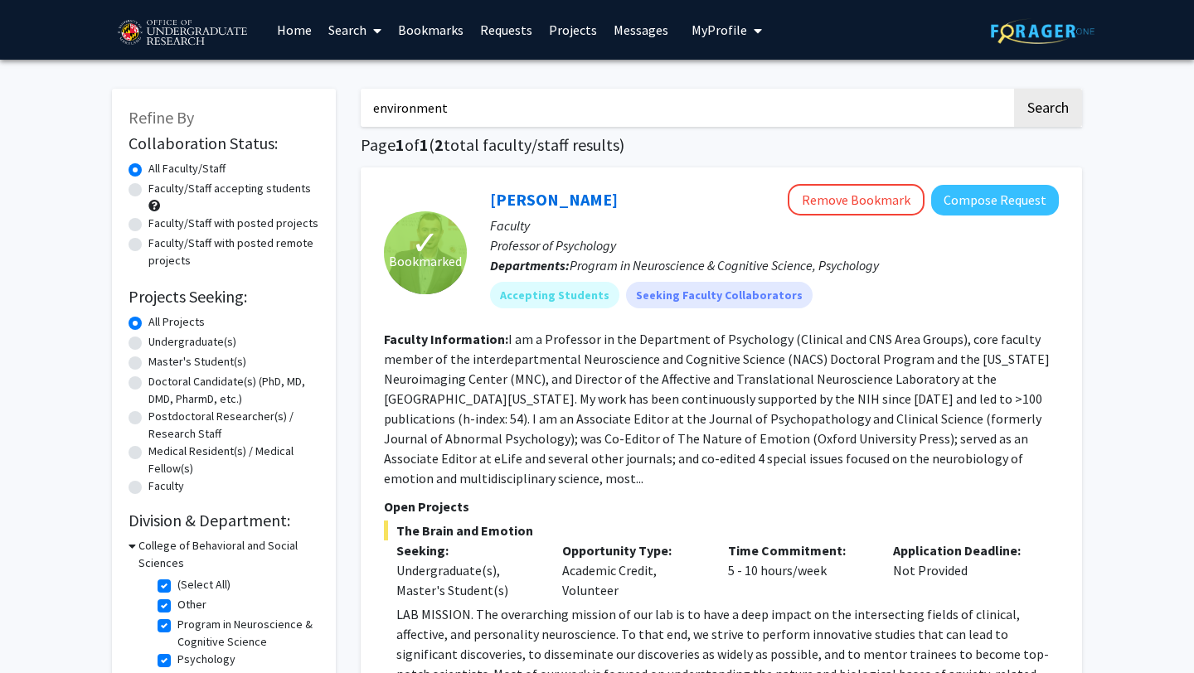
drag, startPoint x: 479, startPoint y: 115, endPoint x: 343, endPoint y: 103, distance: 136.6
click at [1014, 89] on button "Search" at bounding box center [1048, 108] width 68 height 38
checkbox input "false"
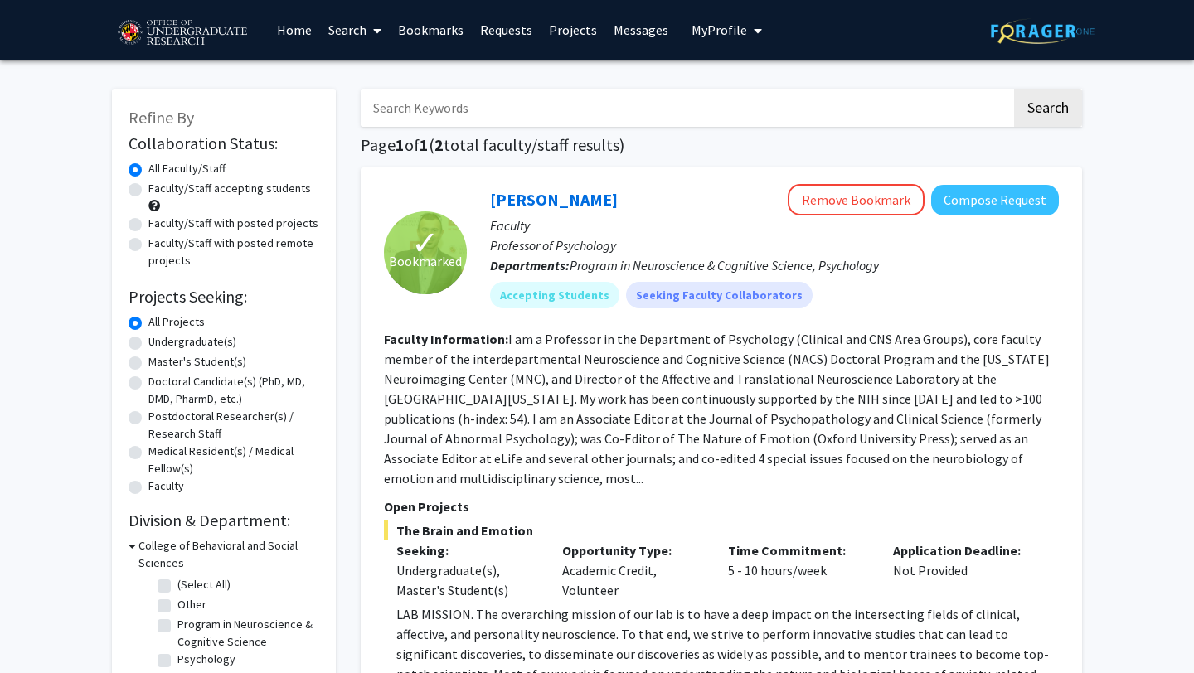
checkbox input "false"
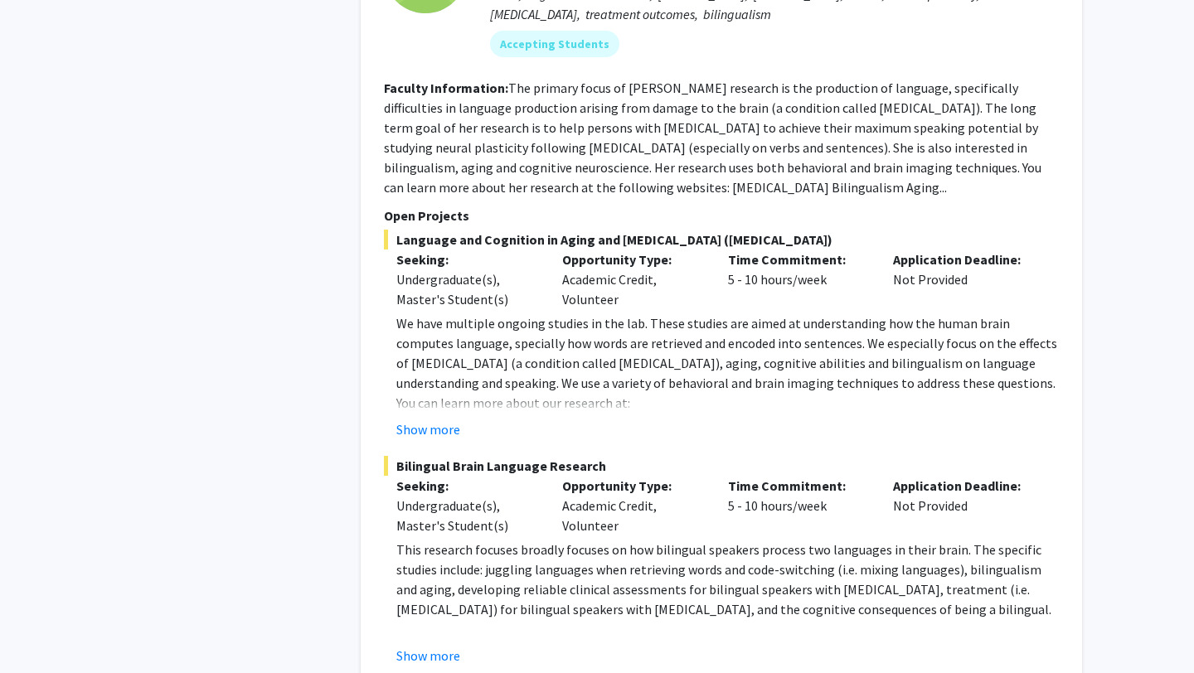
scroll to position [7851, 0]
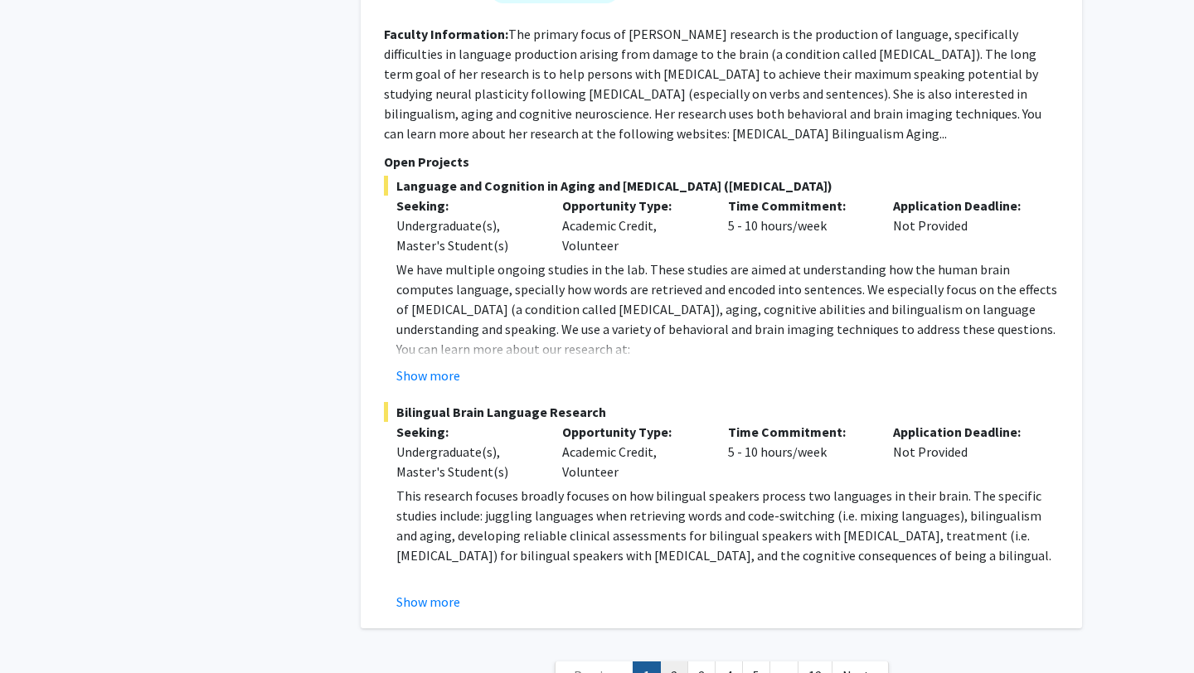
click at [671, 662] on link "2" at bounding box center [674, 676] width 28 height 29
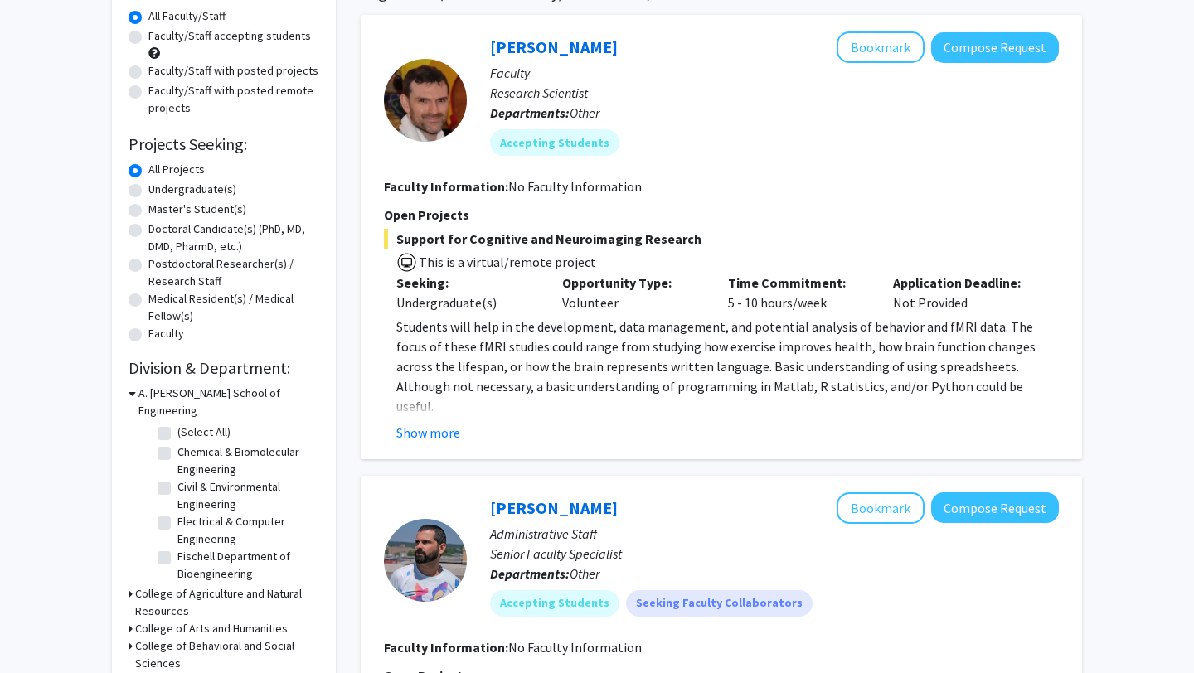
scroll to position [153, 0]
click at [443, 423] on button "Show more" at bounding box center [428, 432] width 64 height 20
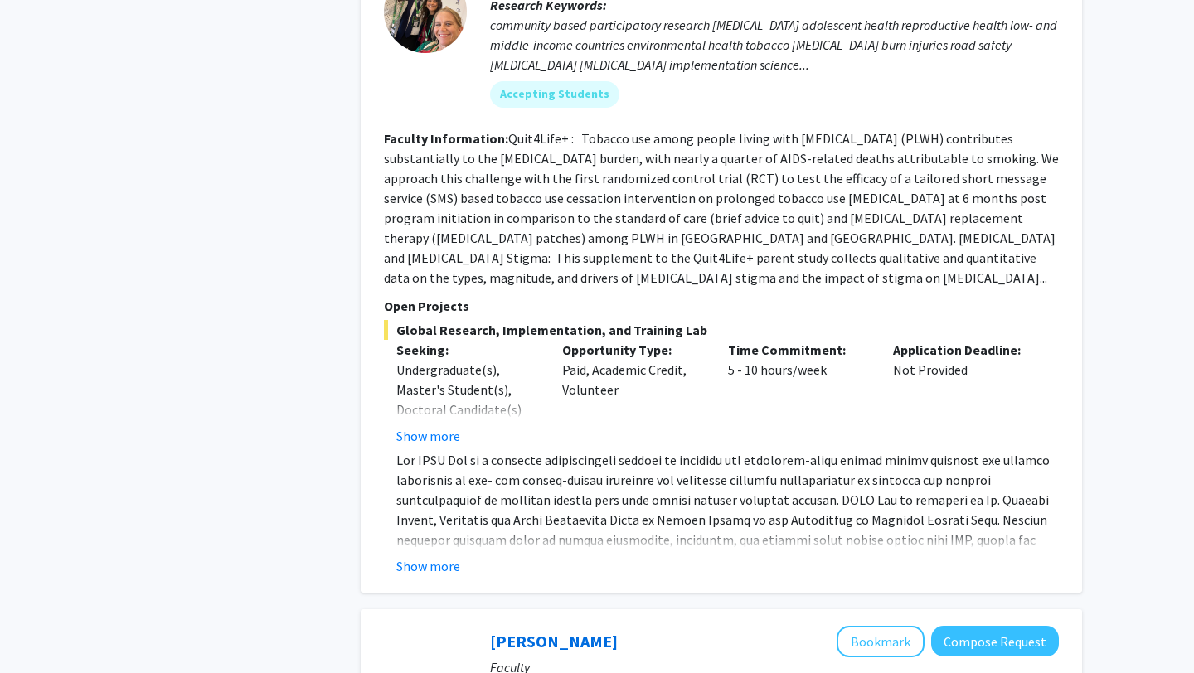
scroll to position [1289, 0]
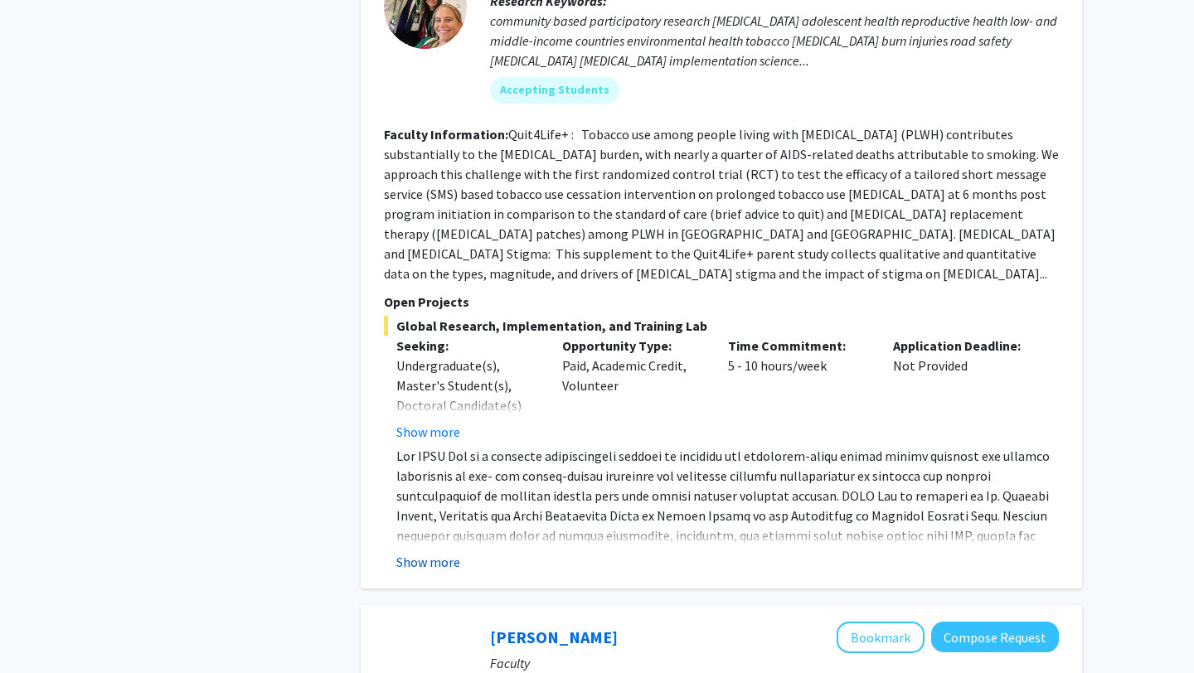
click at [448, 552] on button "Show more" at bounding box center [428, 562] width 64 height 20
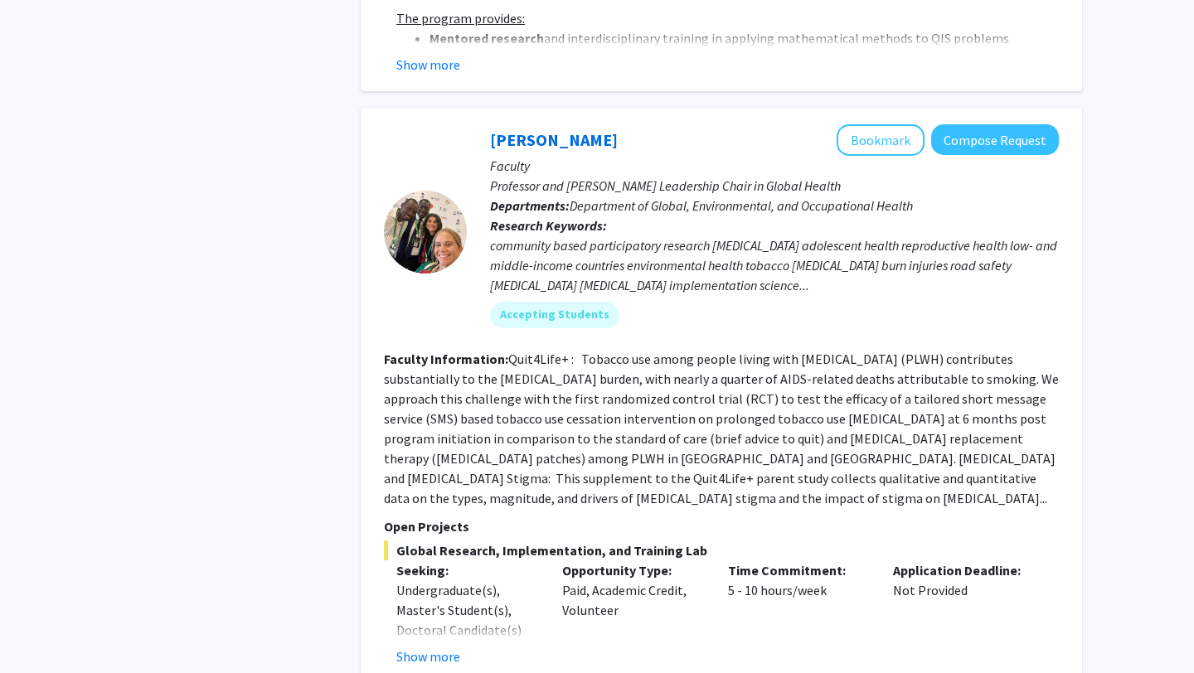
scroll to position [993, 0]
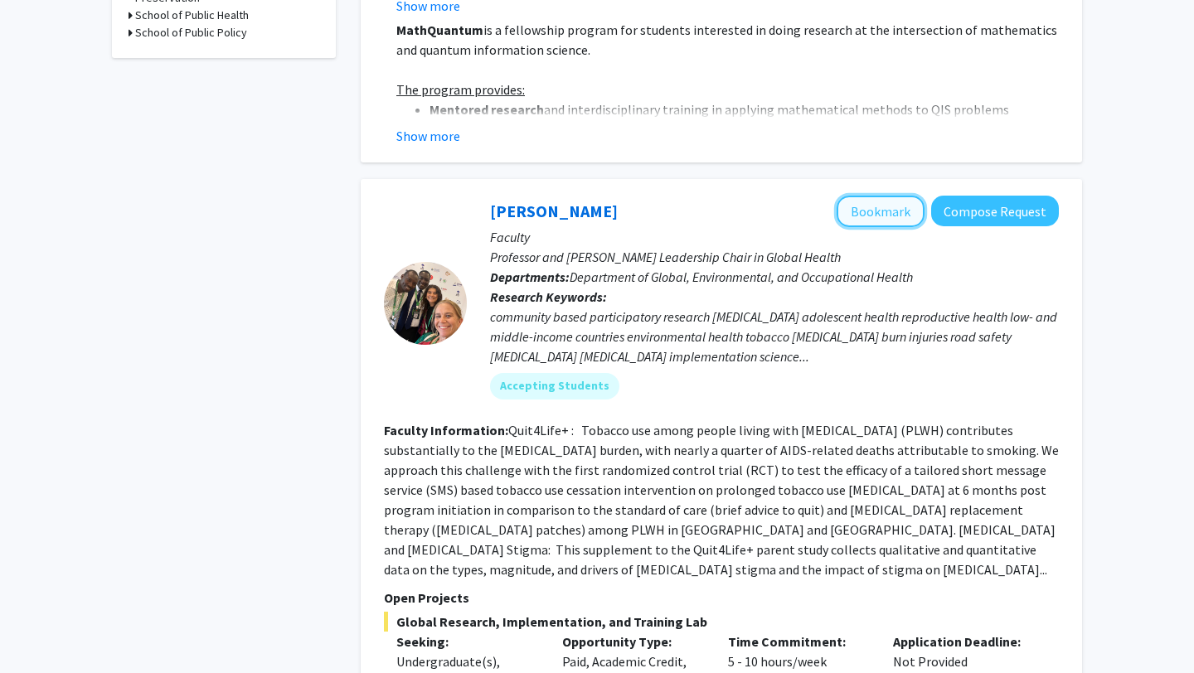
click at [882, 200] on button "Bookmark" at bounding box center [881, 212] width 88 height 32
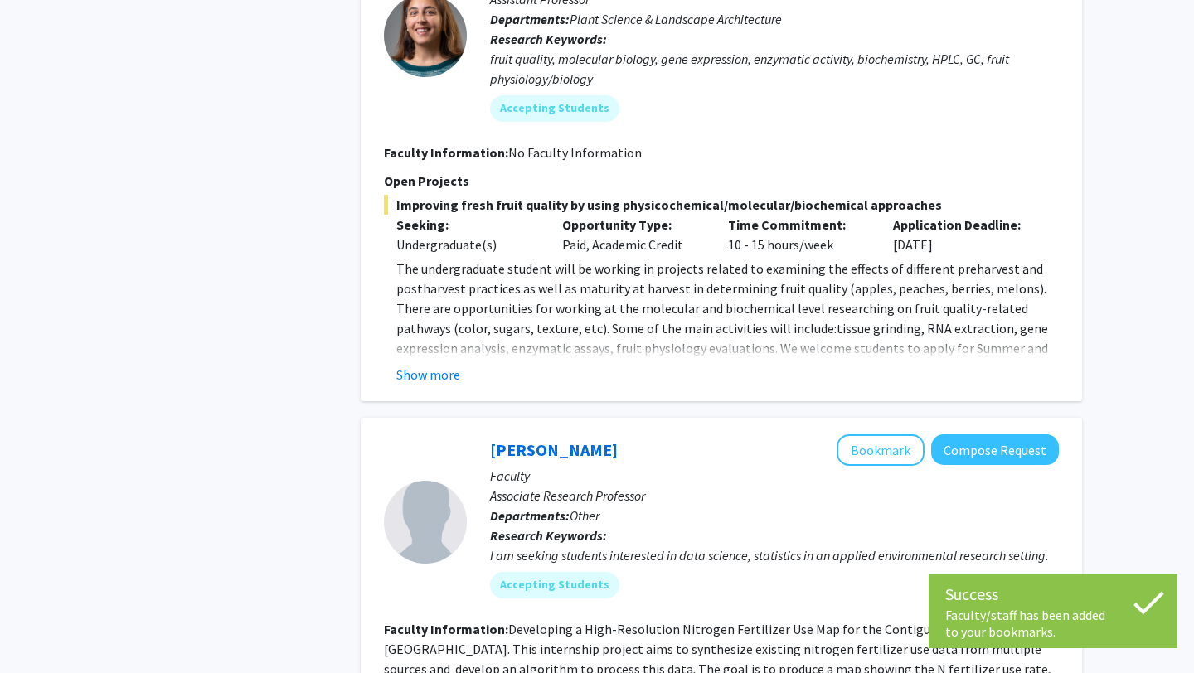
scroll to position [2136, 0]
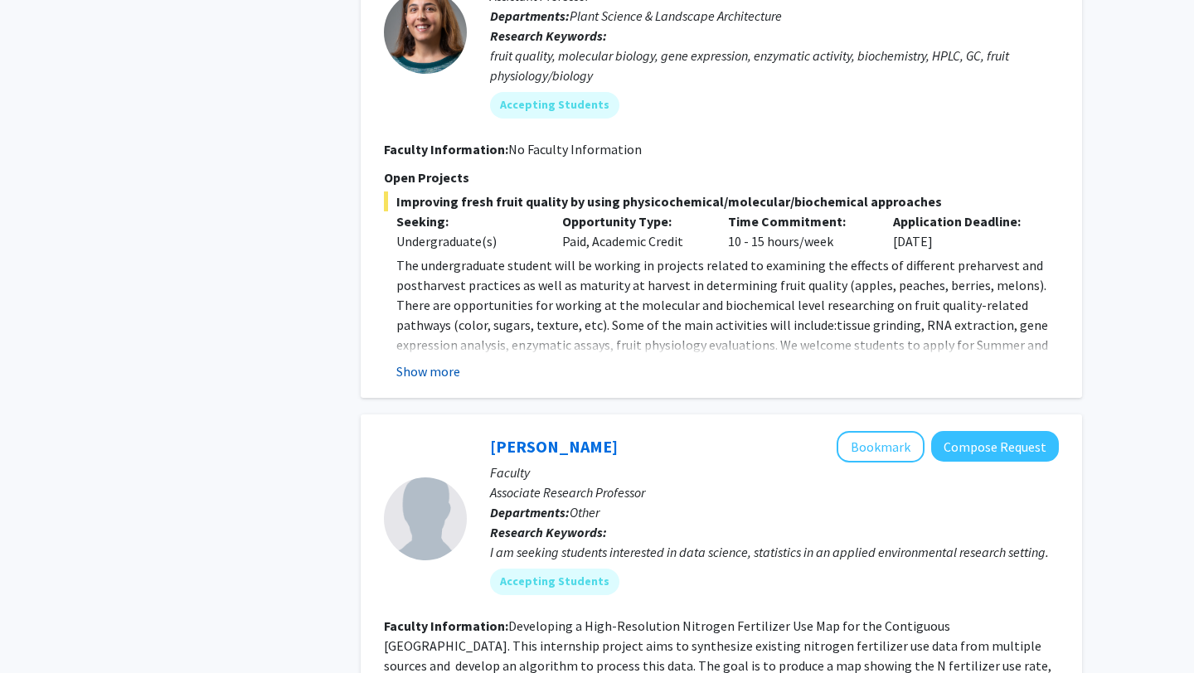
click at [423, 362] on button "Show more" at bounding box center [428, 372] width 64 height 20
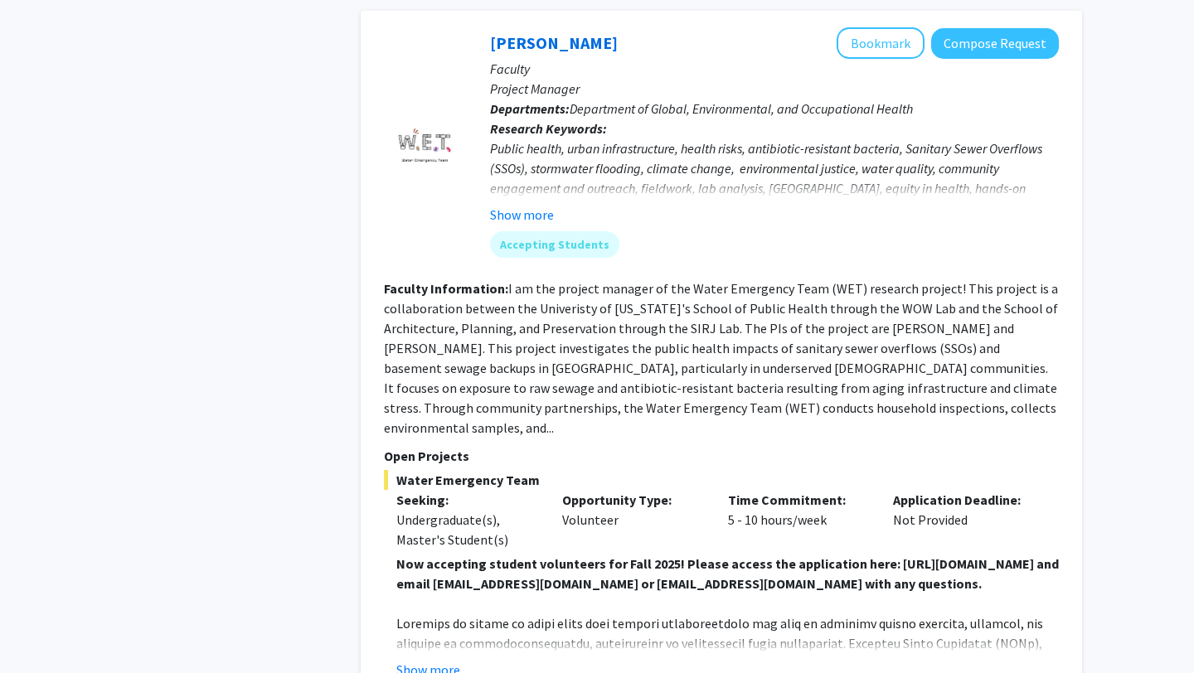
scroll to position [3333, 0]
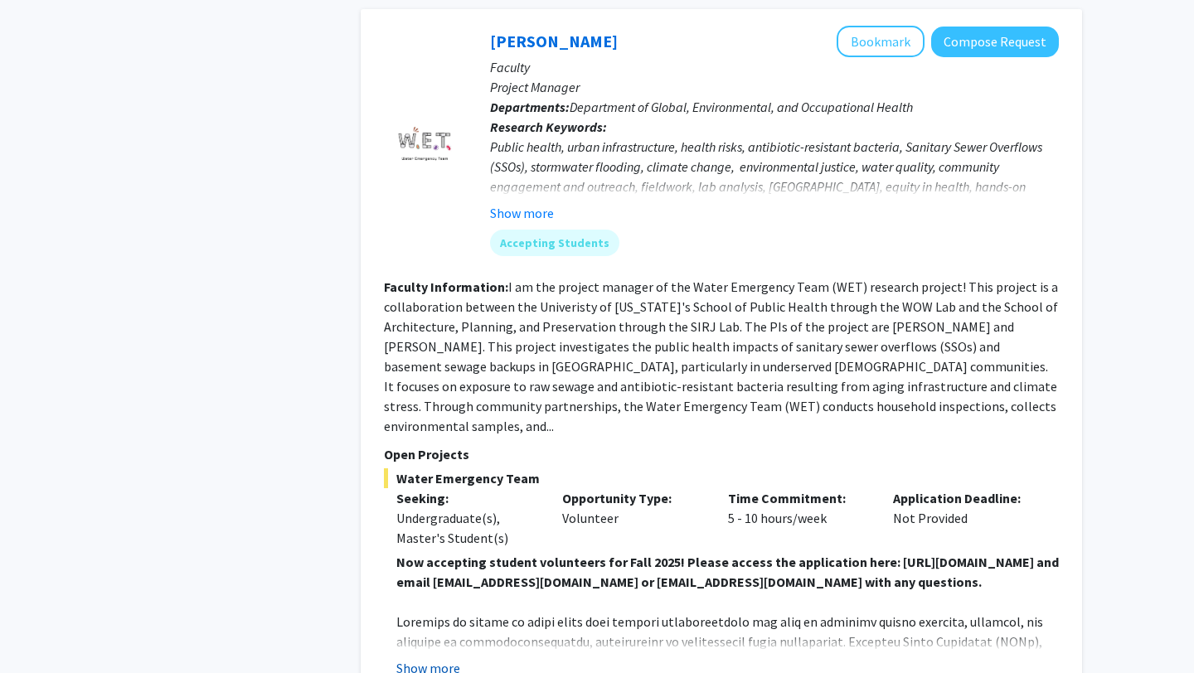
click at [445, 659] on button "Show more" at bounding box center [428, 669] width 64 height 20
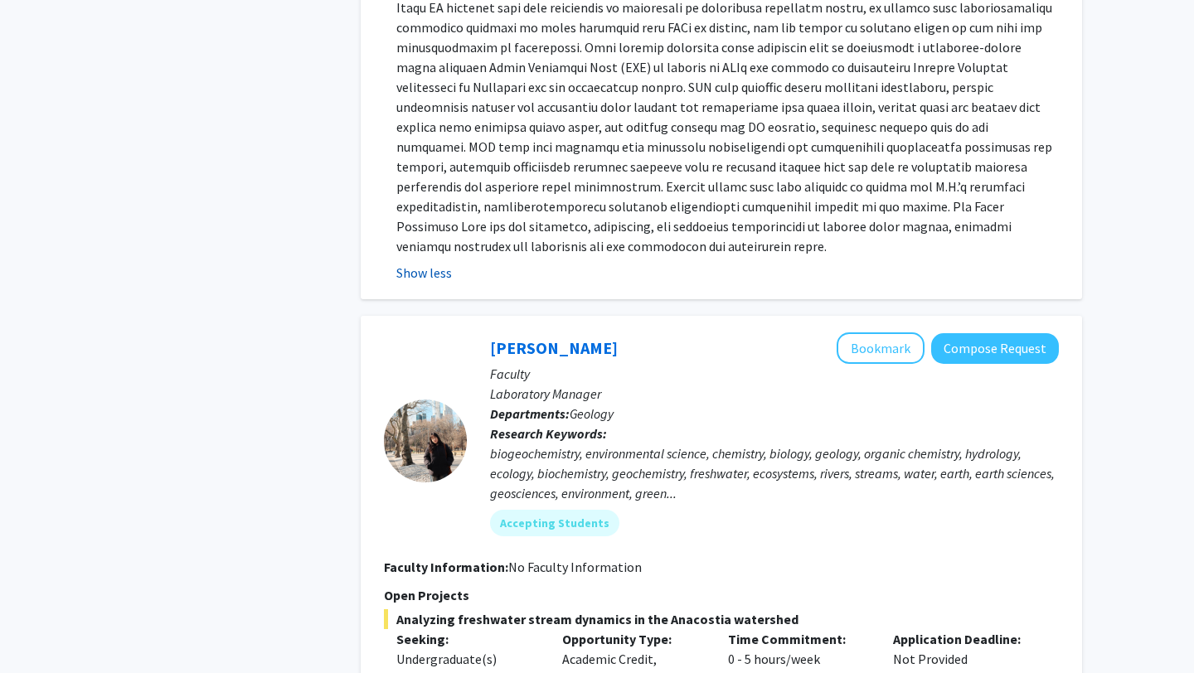
scroll to position [4254, 0]
